Goal: Information Seeking & Learning: Check status

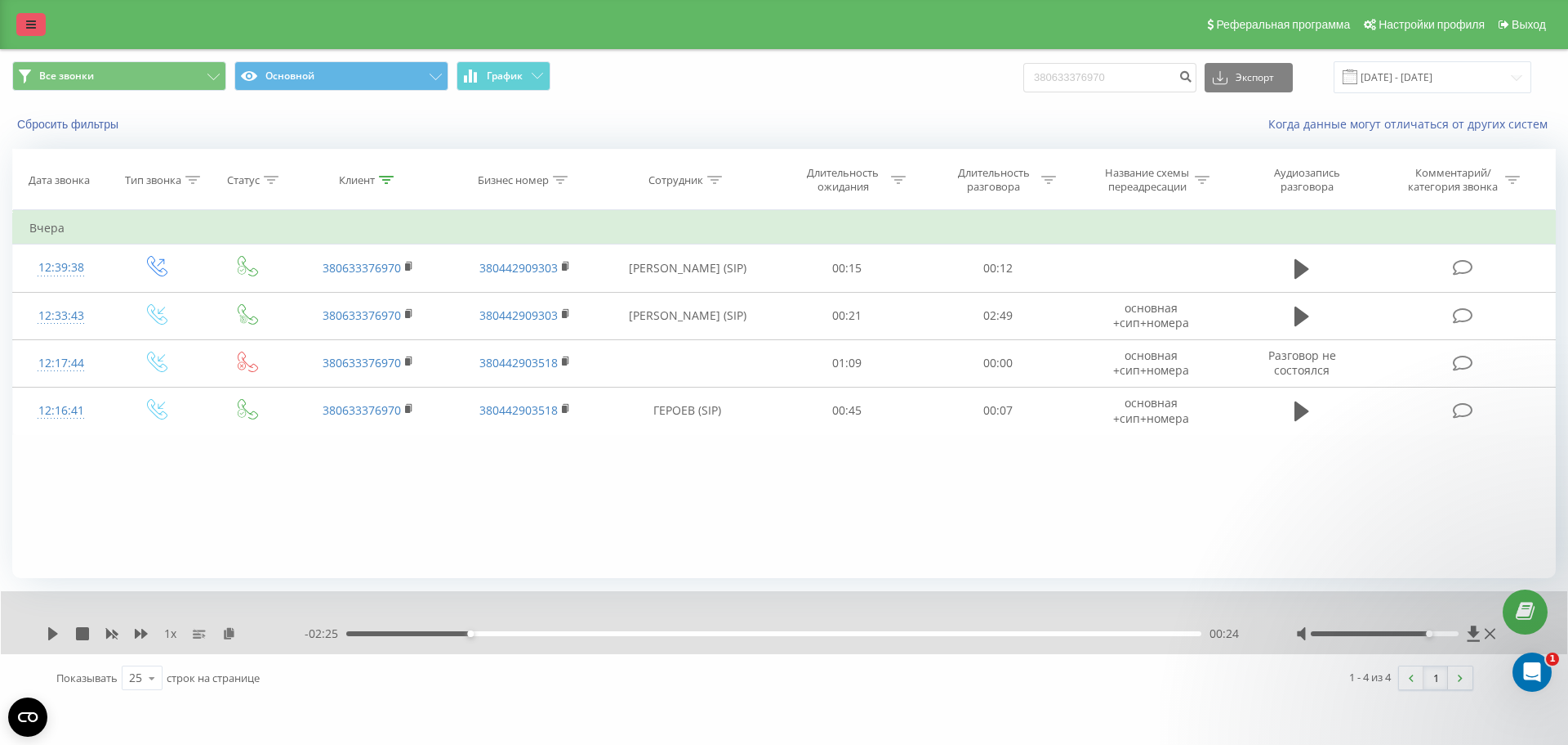
click at [30, 29] on icon at bounding box center [30, 24] width 10 height 12
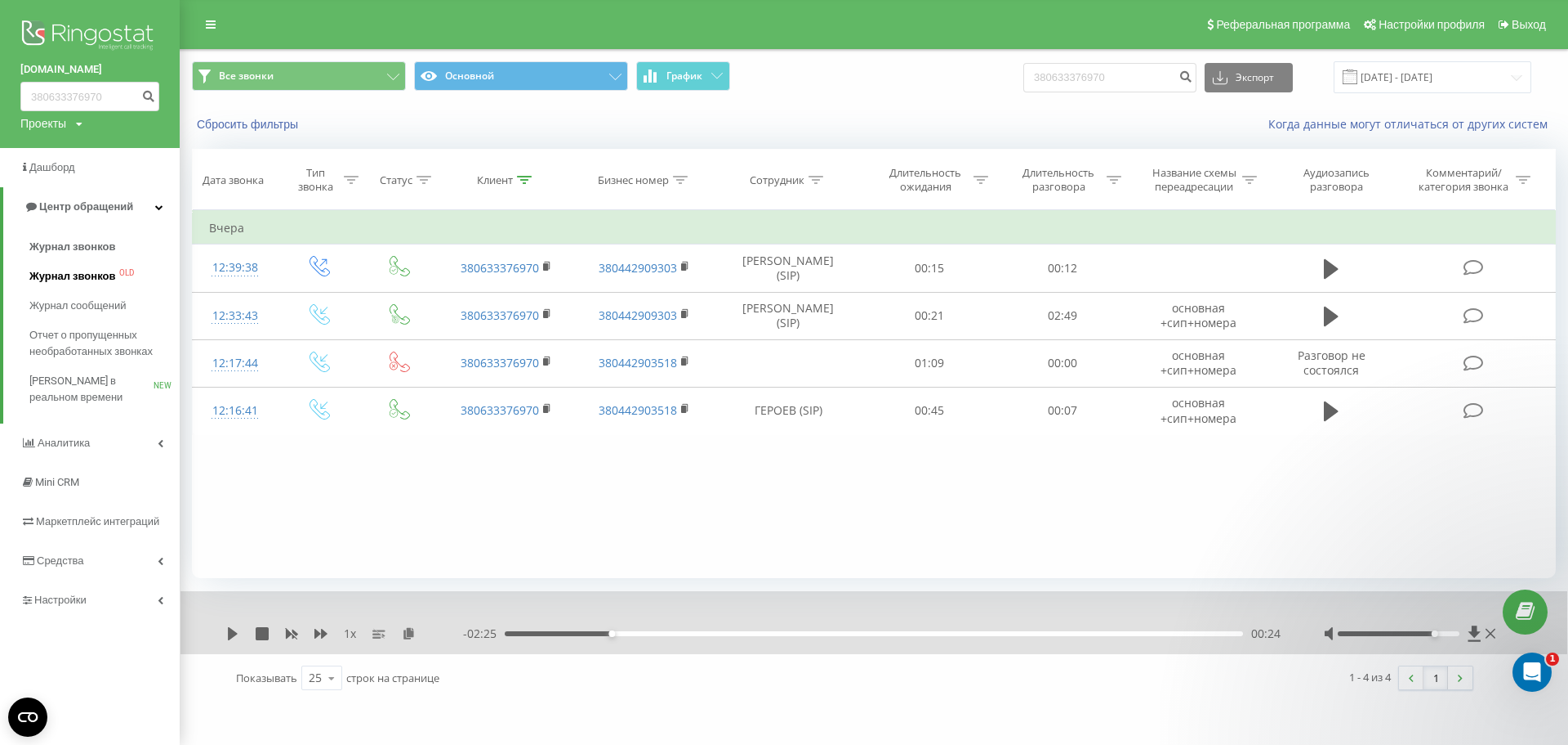
click at [59, 280] on span "Журнал звонков" at bounding box center [72, 276] width 86 height 16
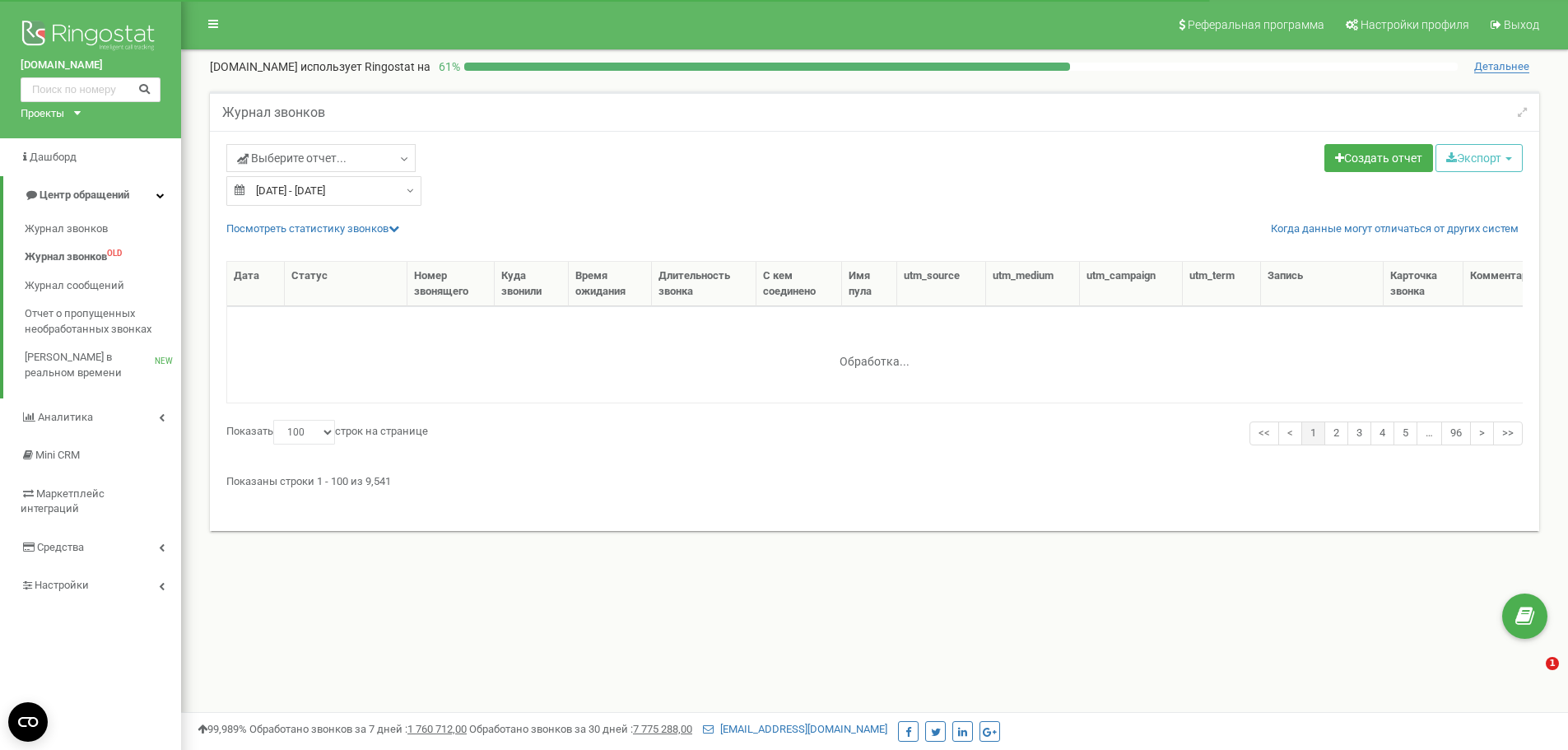
select select "100"
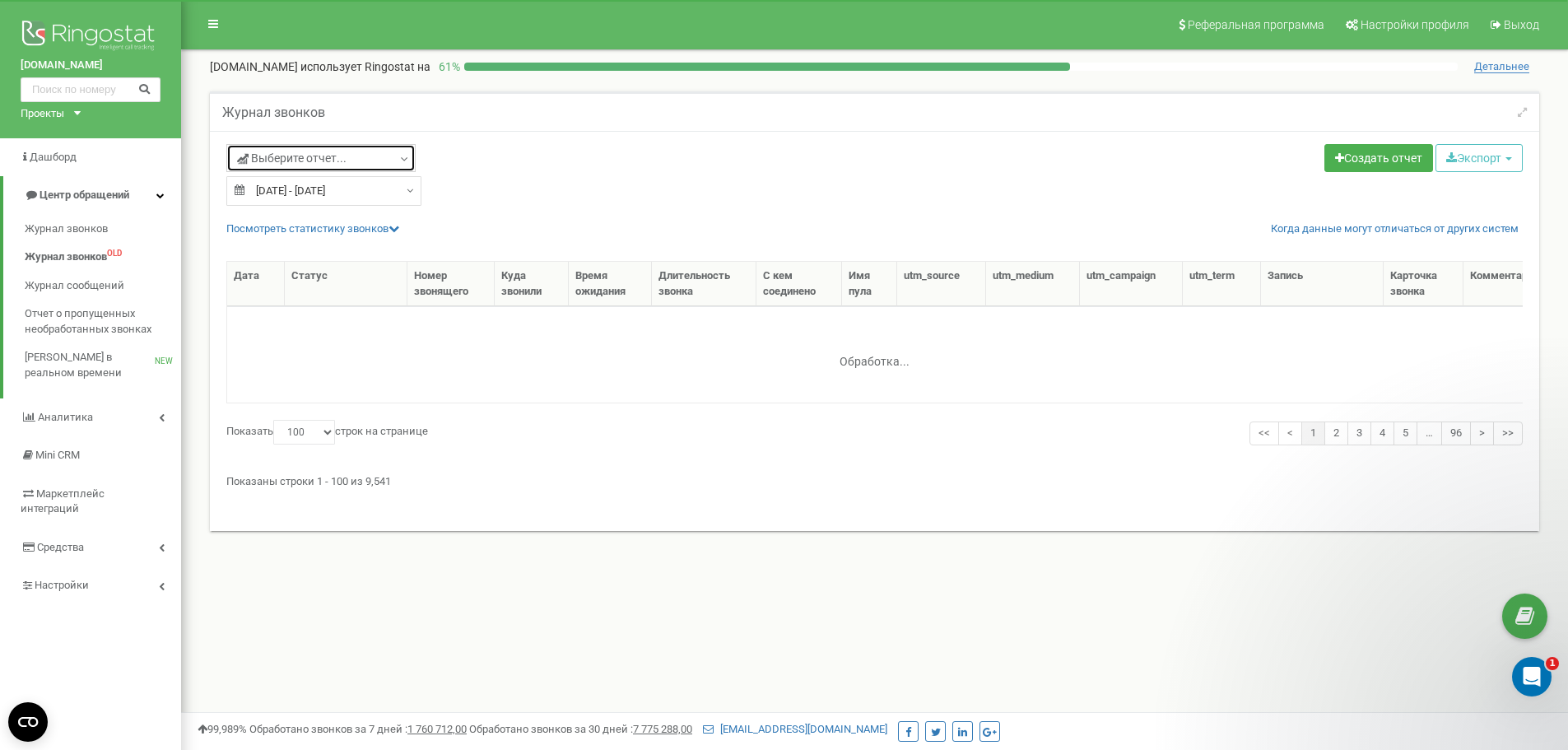
click at [398, 159] on icon at bounding box center [404, 159] width 13 height 16
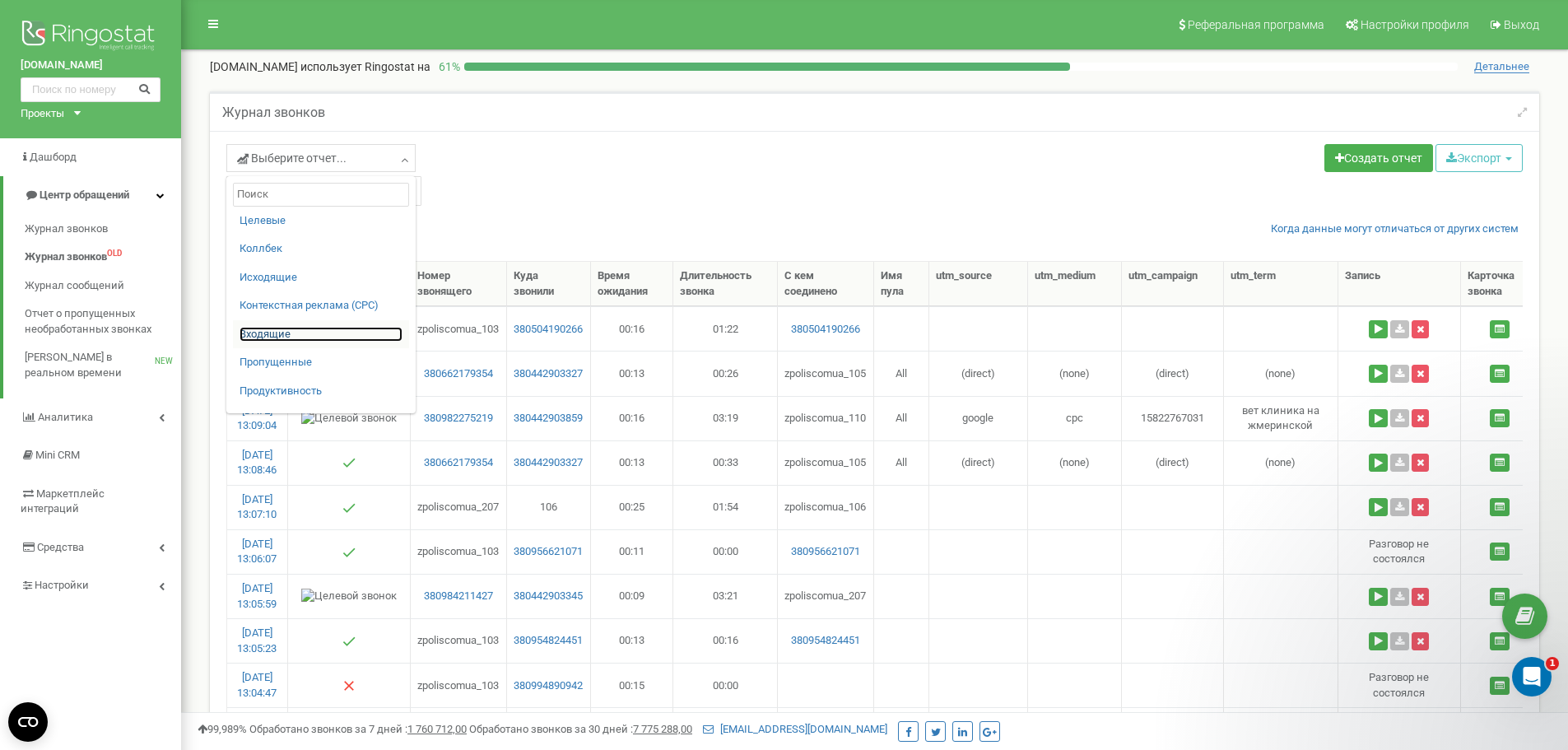
click at [263, 334] on link "Входящие" at bounding box center [321, 333] width 163 height 15
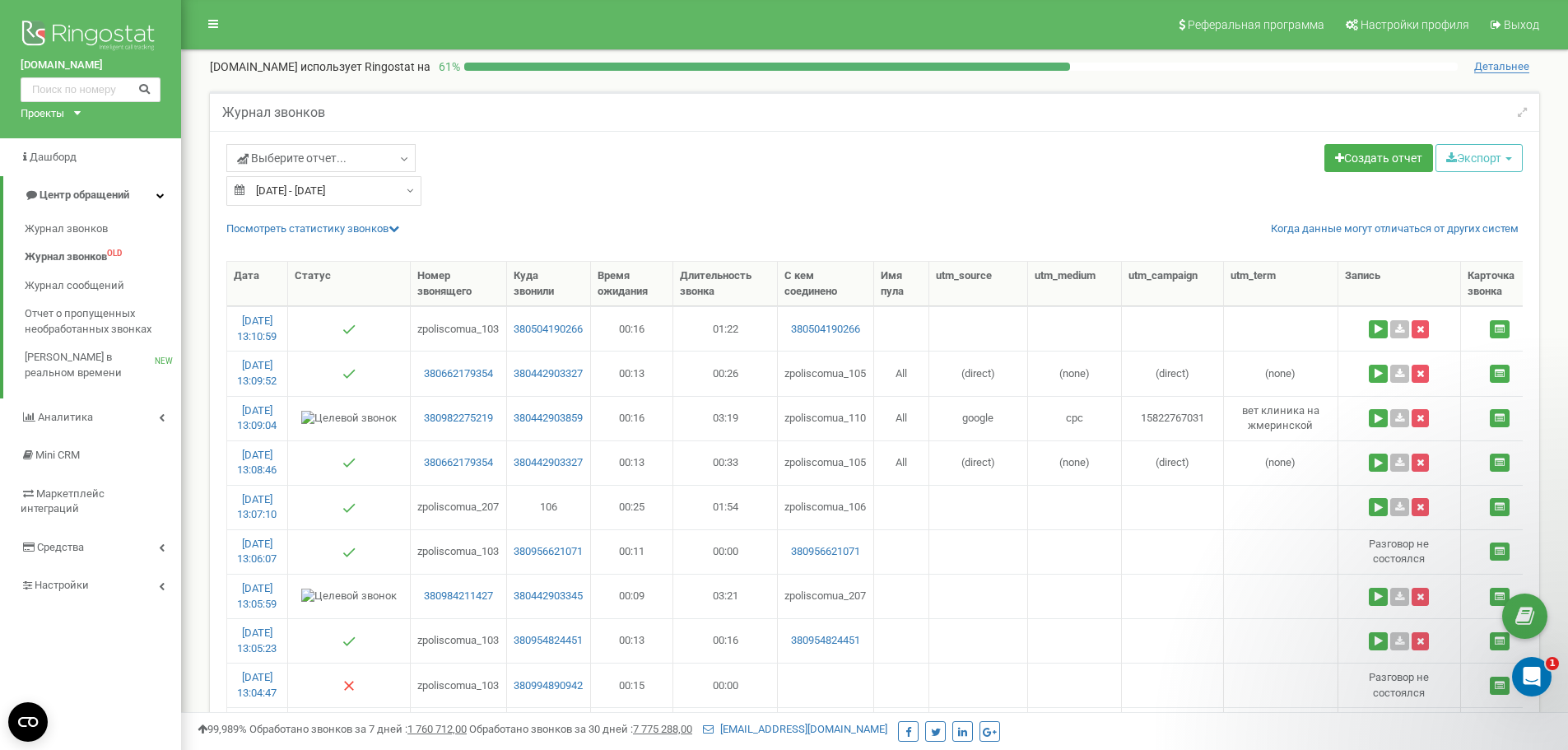
type input "23.07.2025"
type input "22.08.2025"
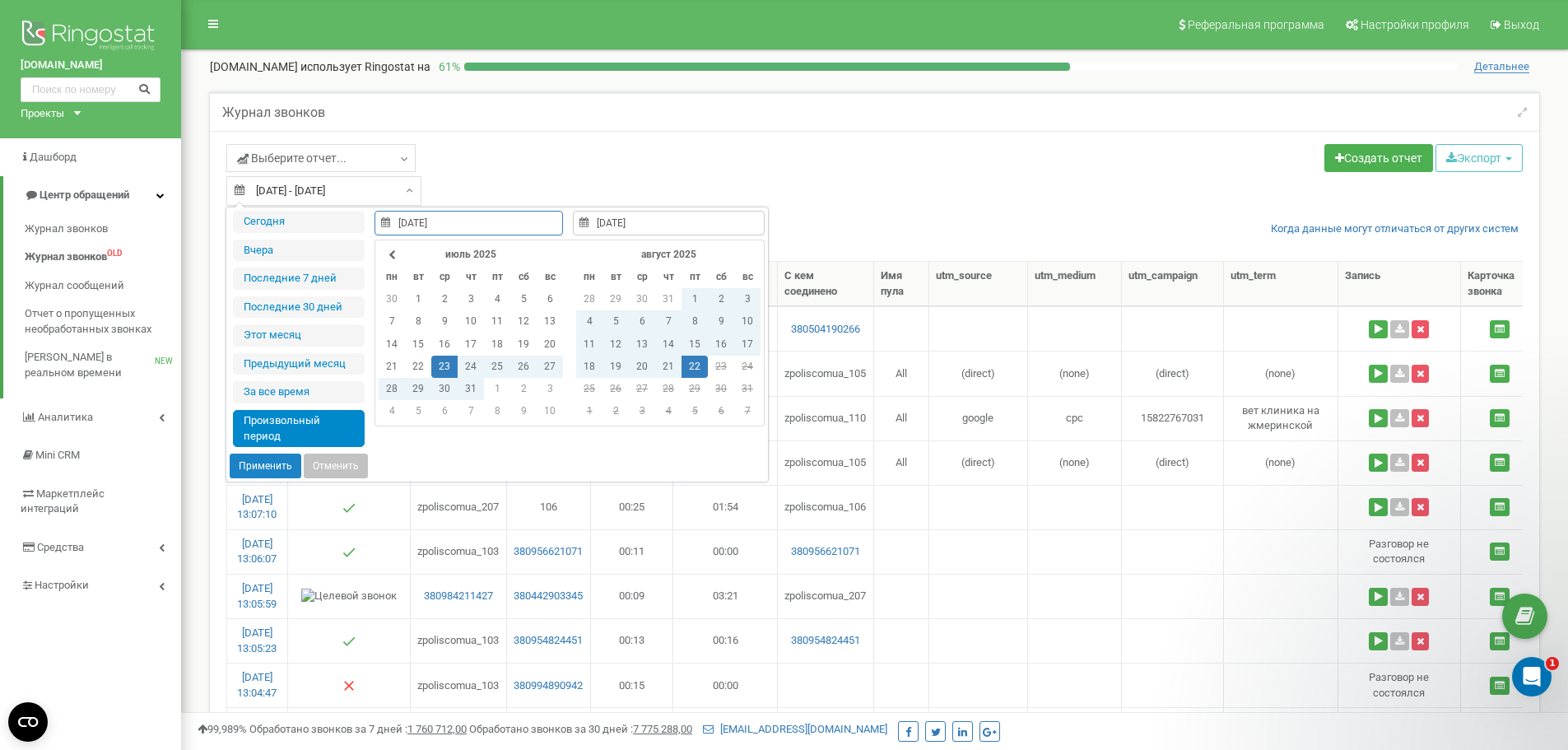
click at [403, 190] on div "23.07.2025 - 22.08.2025" at bounding box center [324, 190] width 195 height 29
type input "16.07.2025"
click at [443, 342] on td "16" at bounding box center [444, 344] width 26 height 22
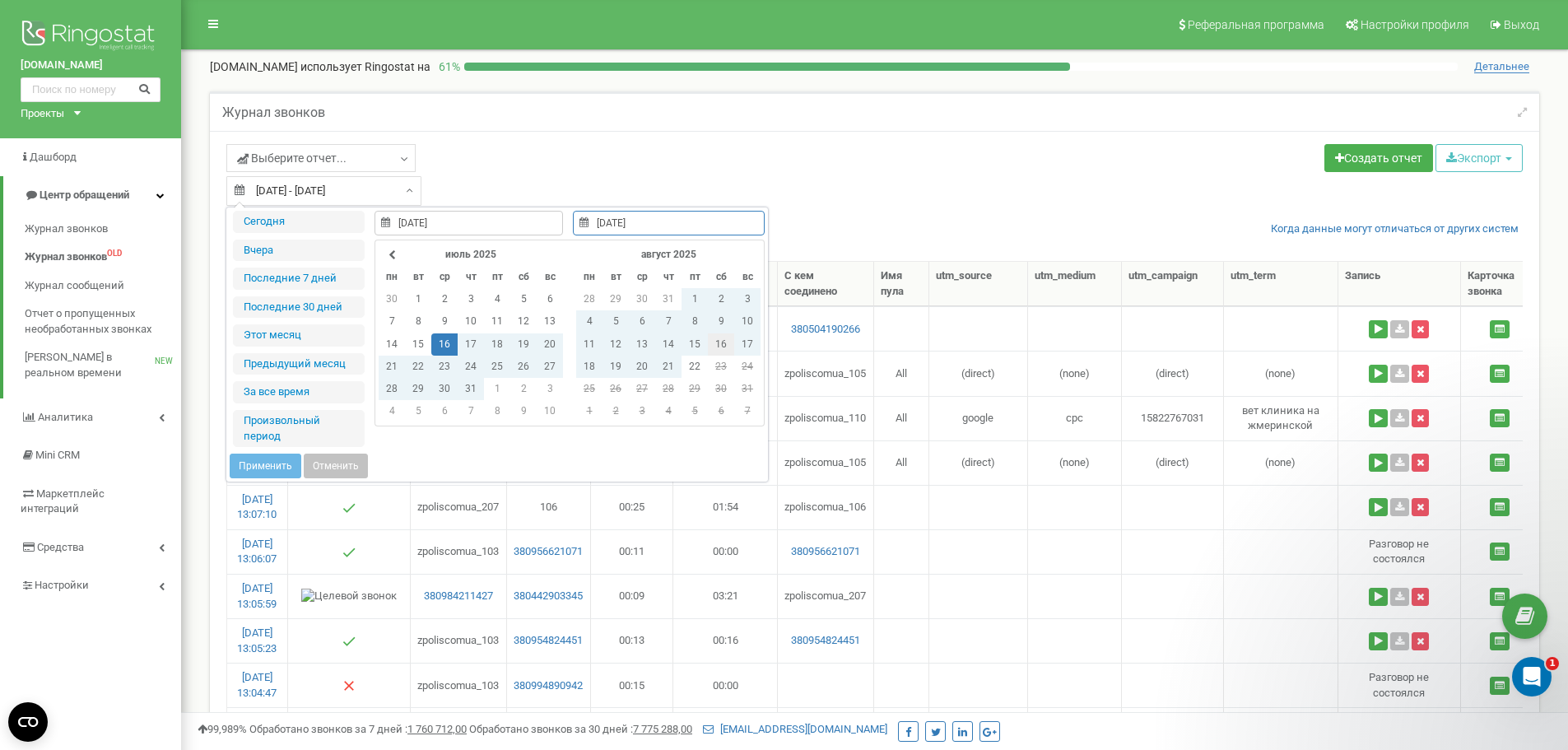
type input "16.08.2025"
click at [721, 345] on td "16" at bounding box center [721, 344] width 26 height 22
type input "16.08.2025"
click at [721, 345] on td "16" at bounding box center [721, 344] width 26 height 22
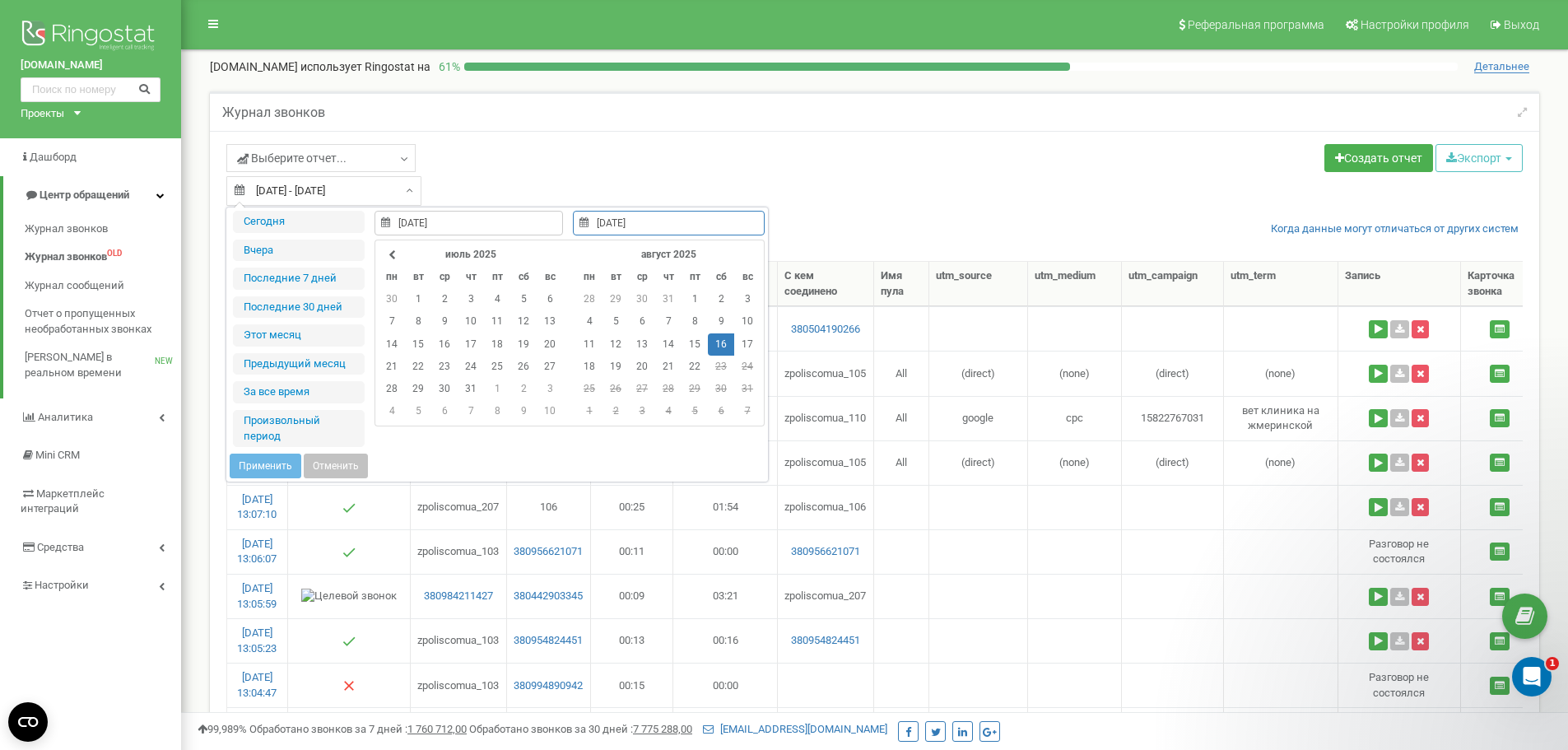
type input "16.08.2025"
click at [720, 354] on td "16" at bounding box center [721, 344] width 26 height 22
type input "16.08.2025"
click at [254, 464] on button "Применить" at bounding box center [266, 466] width 72 height 25
type input "16.08.2025 - 16.08.2025"
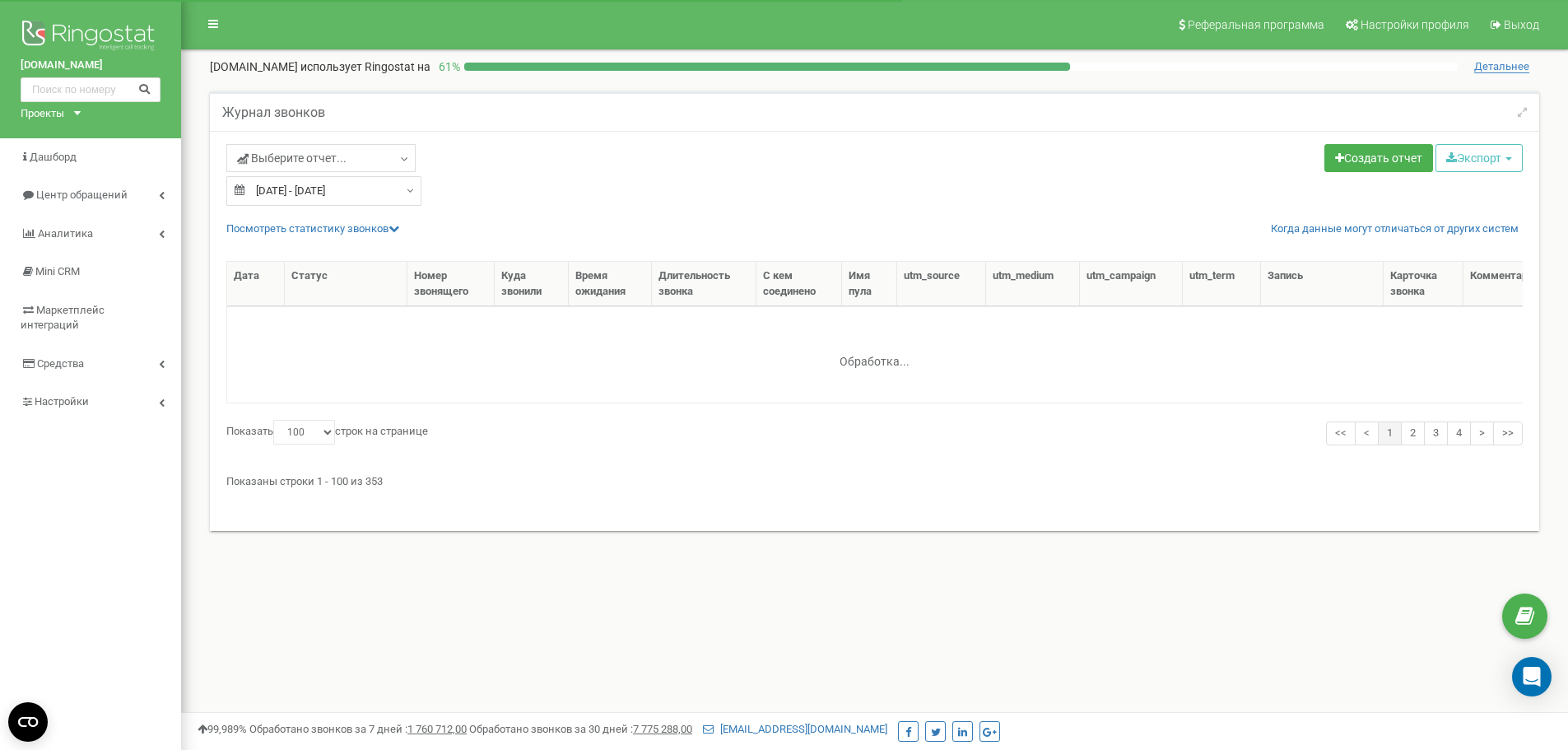
select select "100"
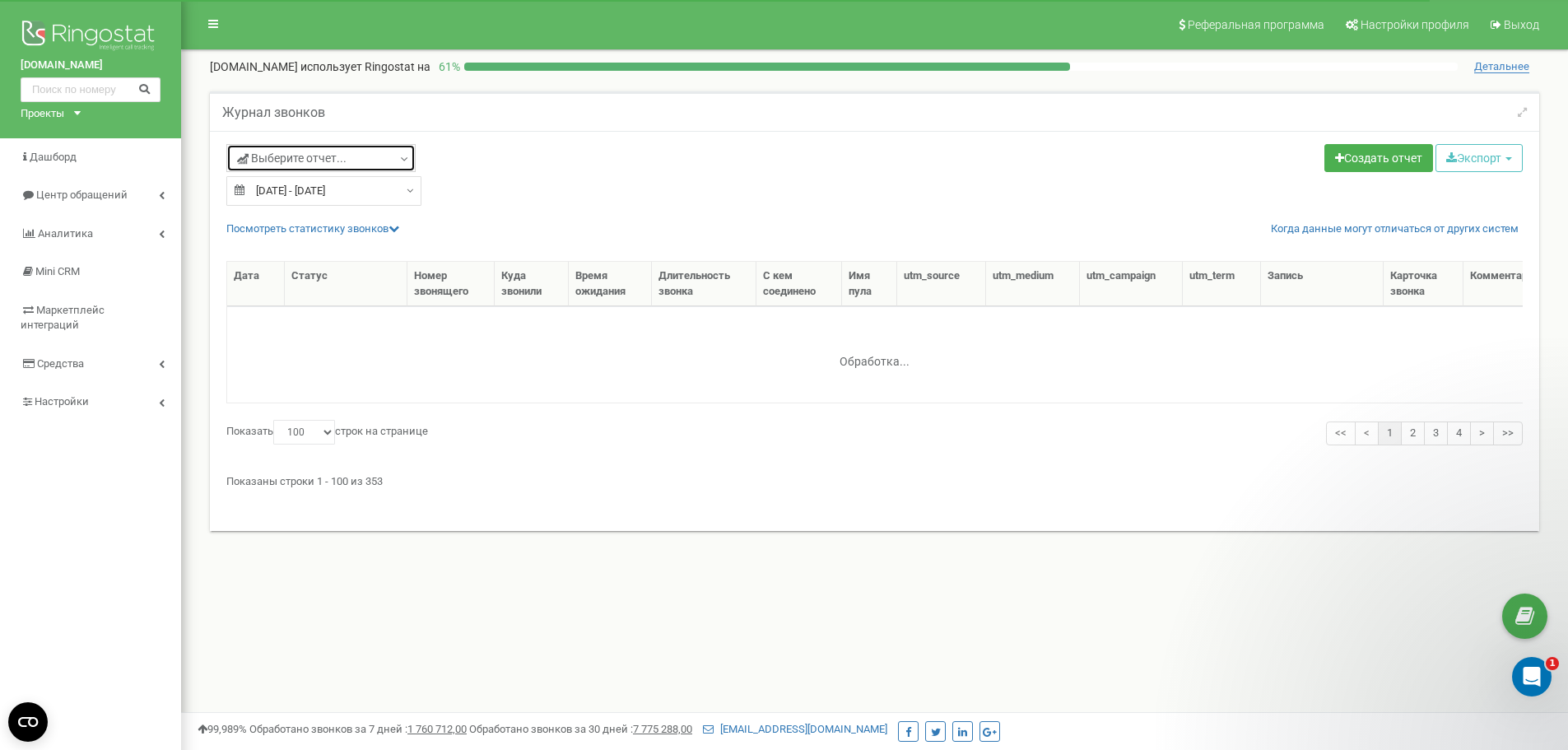
click at [402, 156] on icon at bounding box center [404, 159] width 13 height 16
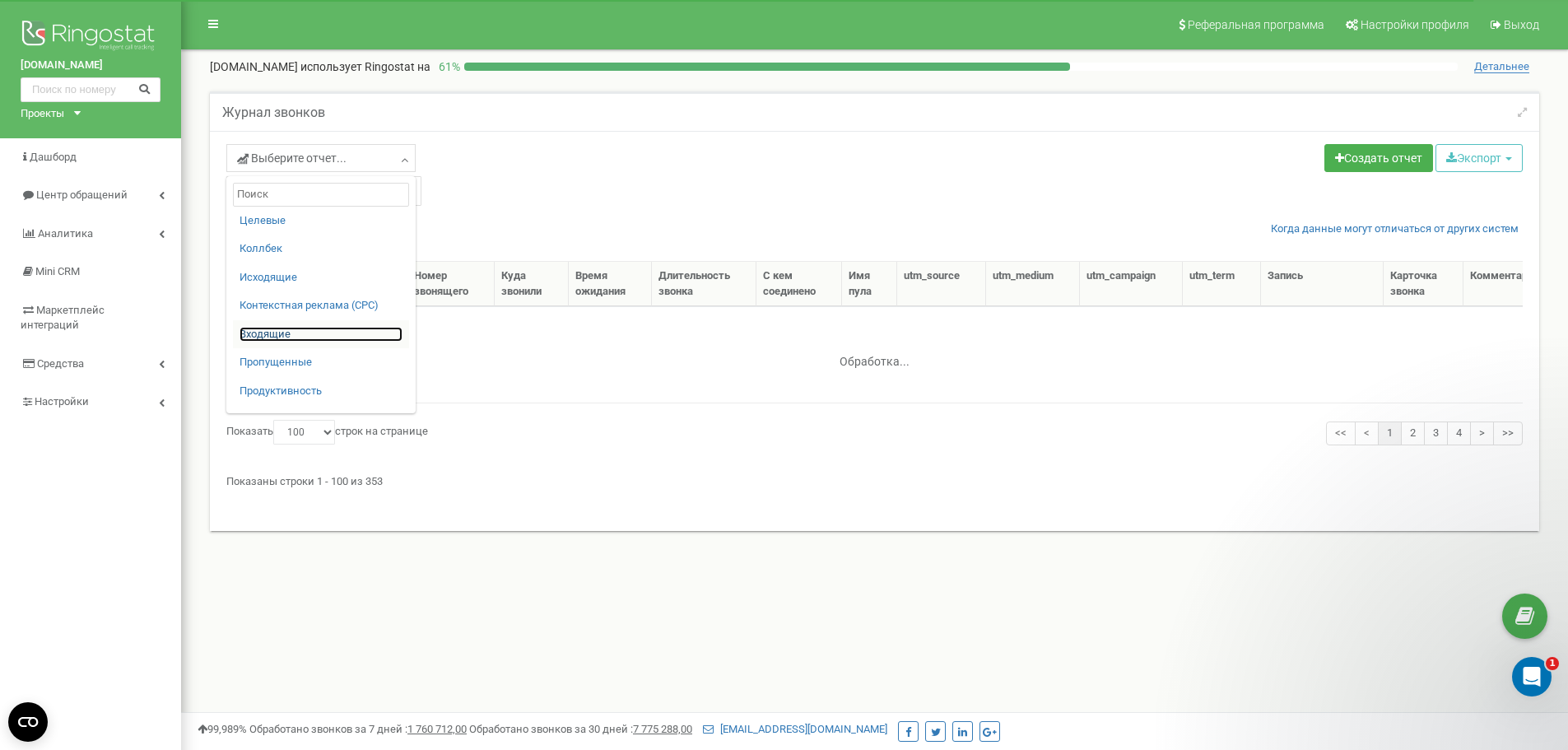
click at [278, 330] on link "Входящие" at bounding box center [321, 333] width 163 height 15
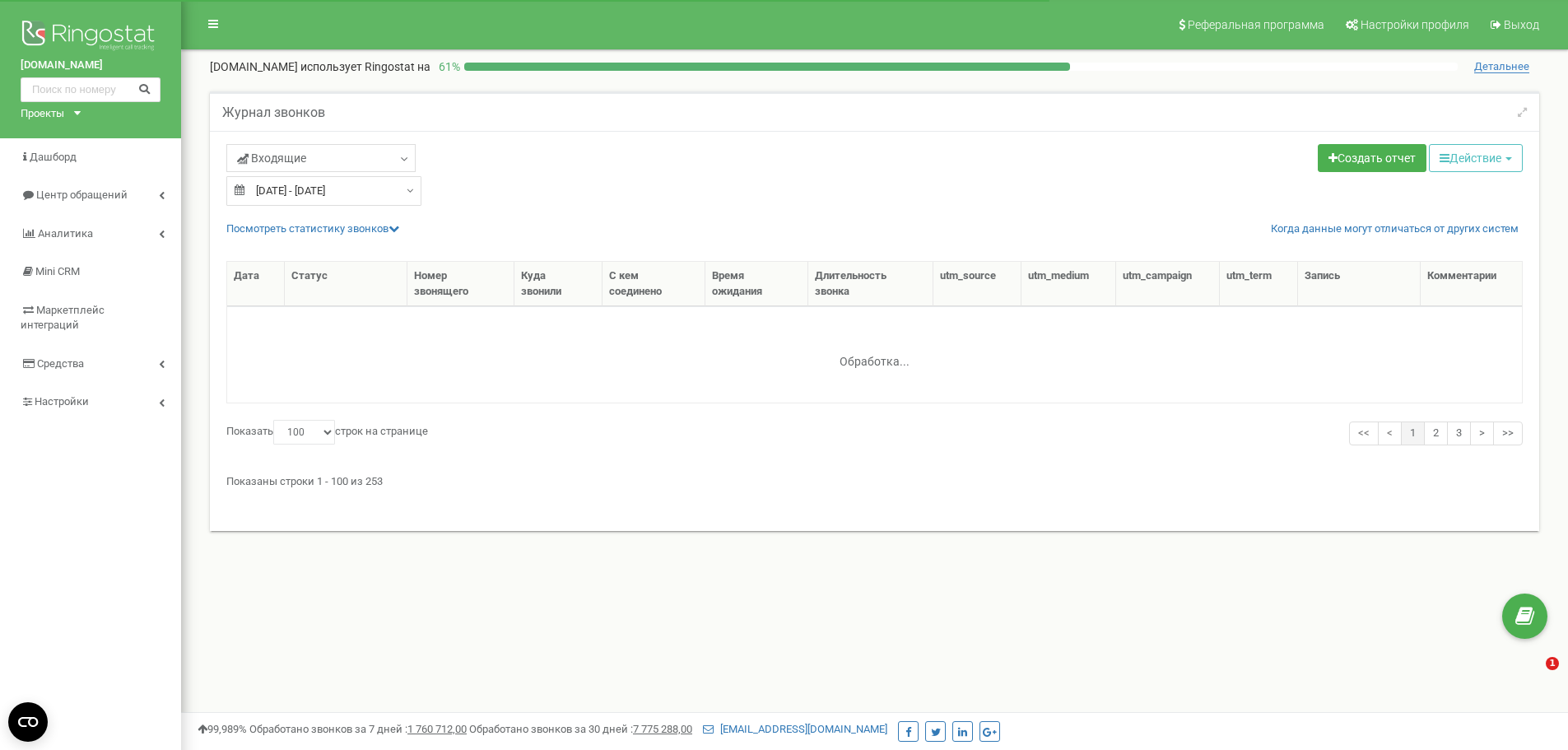
select select "100"
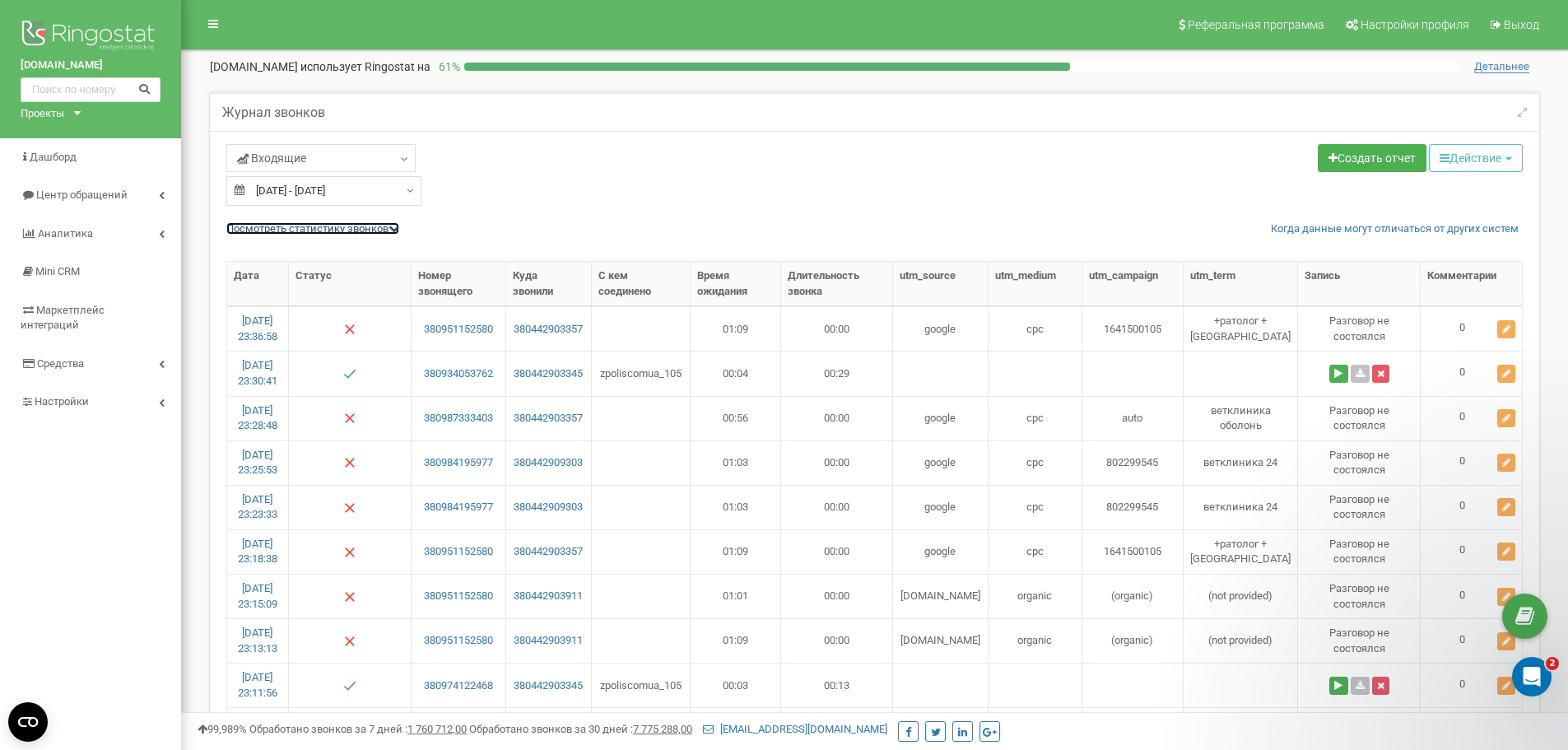
click at [397, 225] on icon at bounding box center [394, 228] width 11 height 11
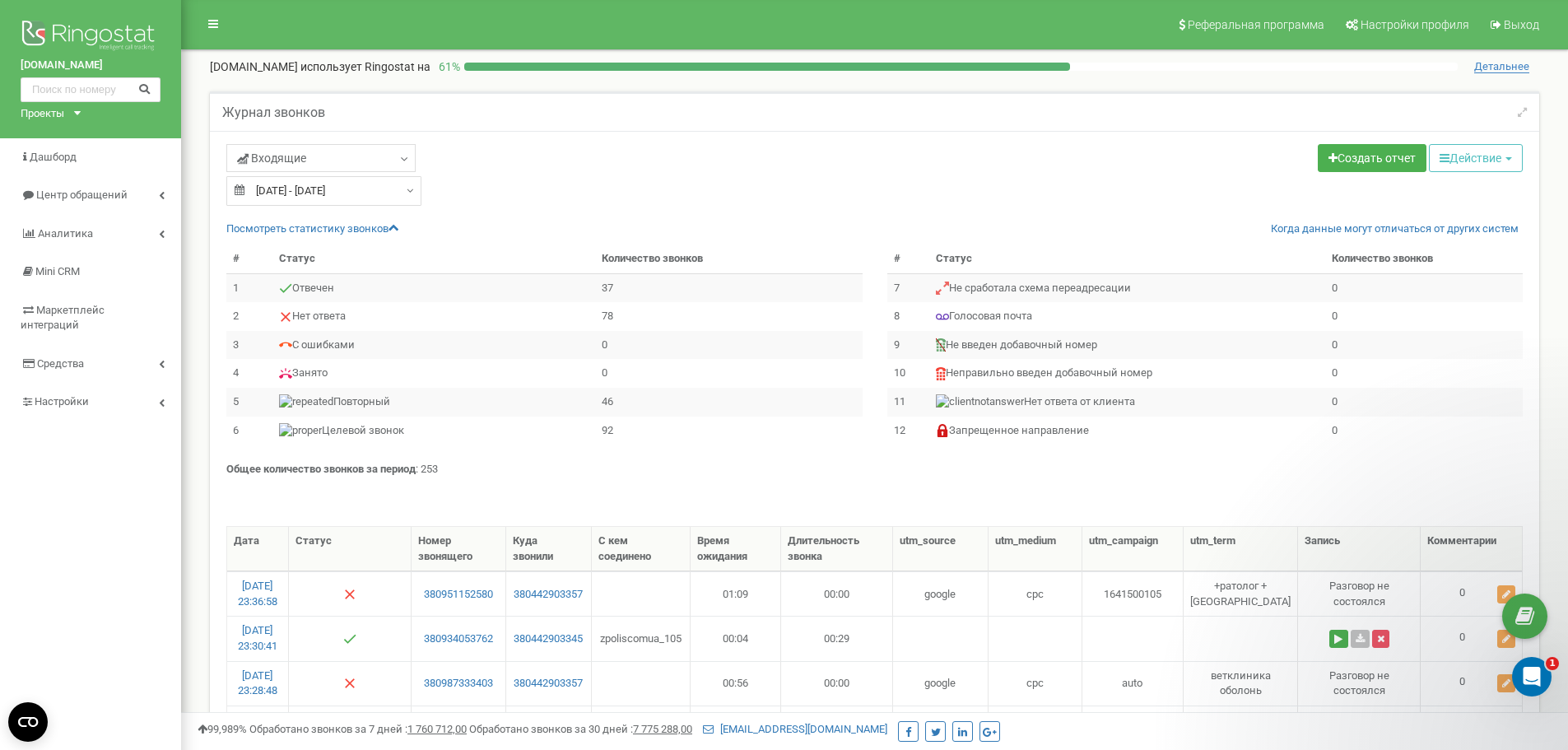
type input "16.08.2025"
click at [409, 191] on div "16.08.2025 - 16.08.2025" at bounding box center [324, 190] width 195 height 29
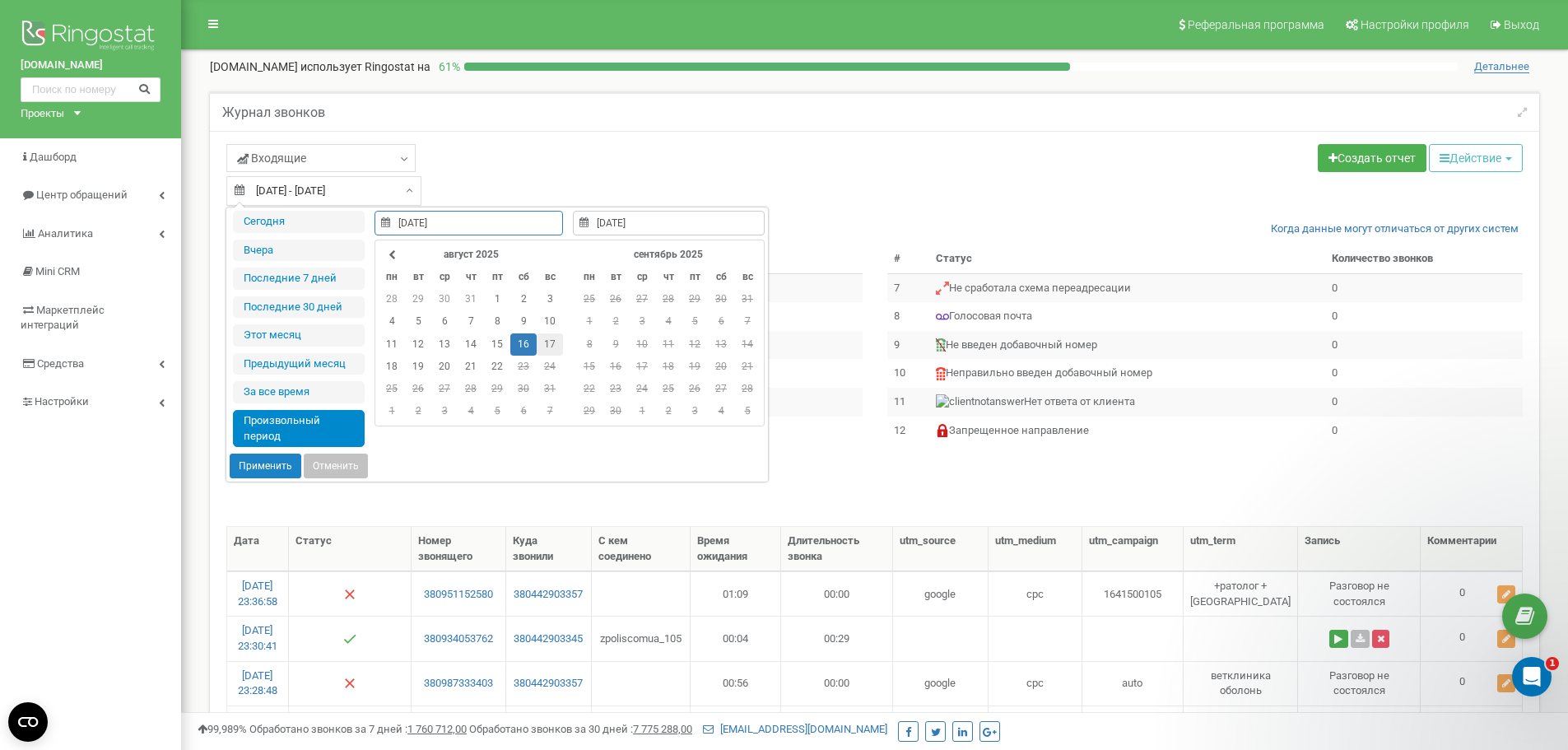
type input "17.08.2025"
click at [548, 347] on td "17" at bounding box center [549, 344] width 26 height 22
type input "17.08.2025"
click at [548, 347] on td "17" at bounding box center [549, 344] width 26 height 22
type input "17.08.2025"
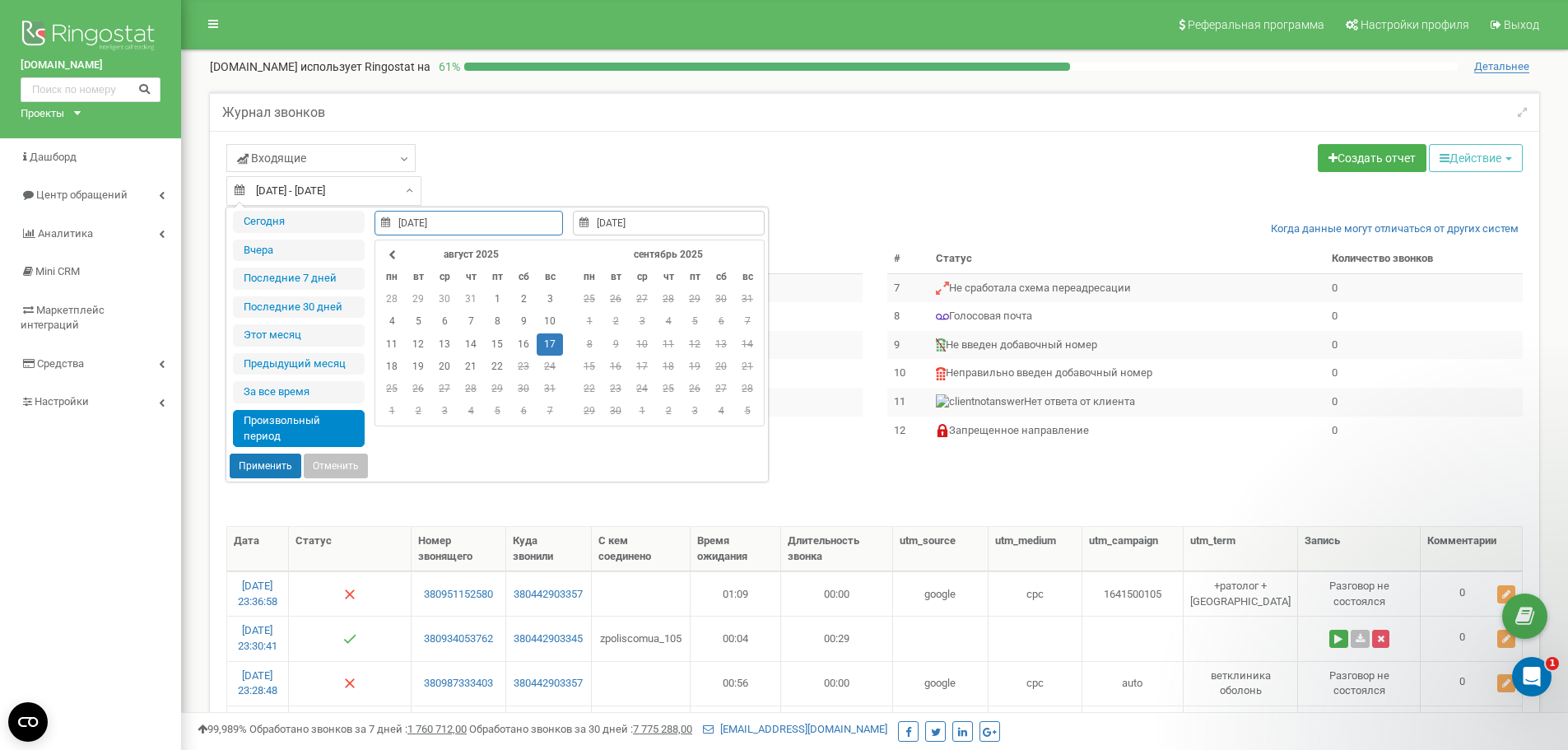
click at [281, 463] on button "Применить" at bounding box center [266, 466] width 72 height 25
type input "17.08.2025 - 17.08.2025"
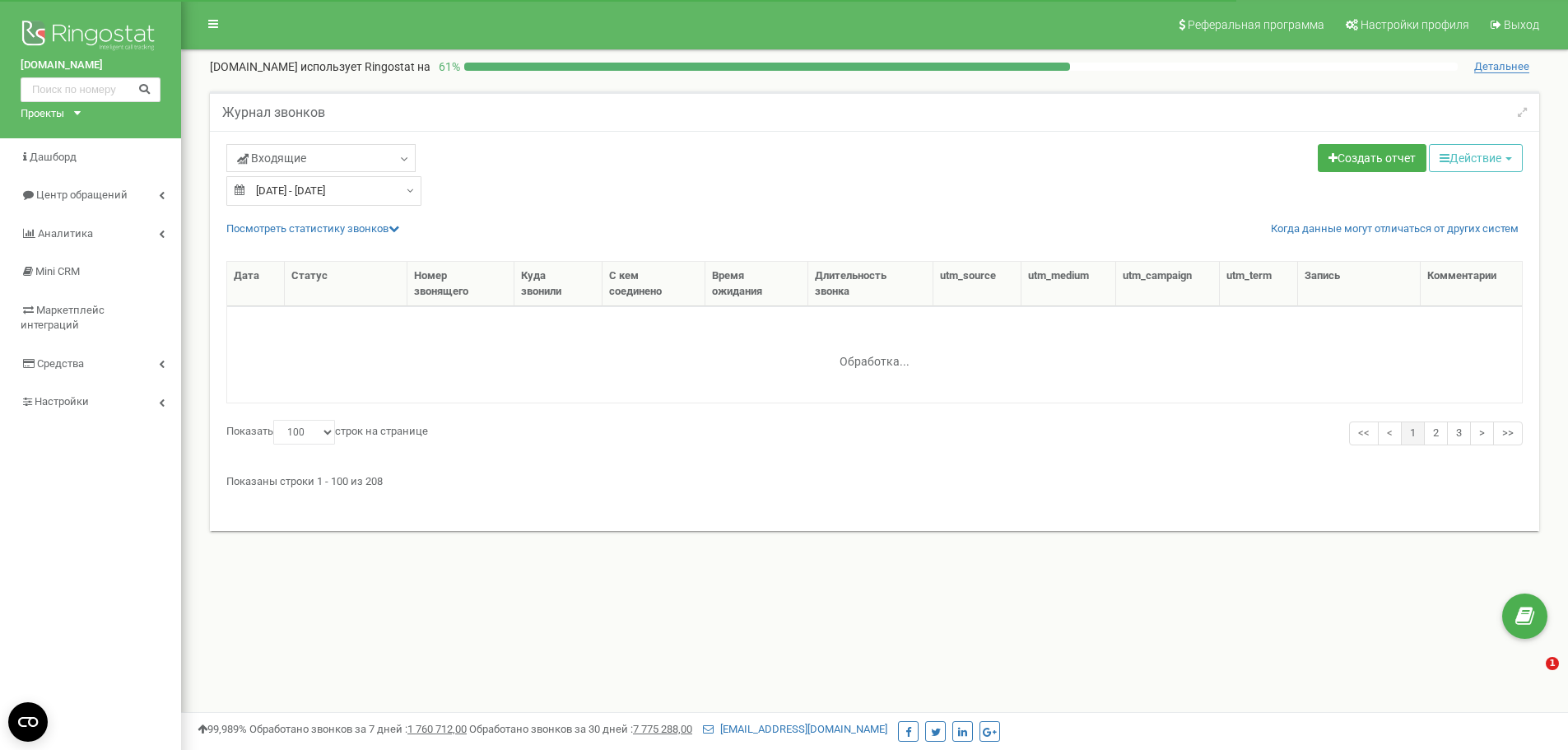
select select "100"
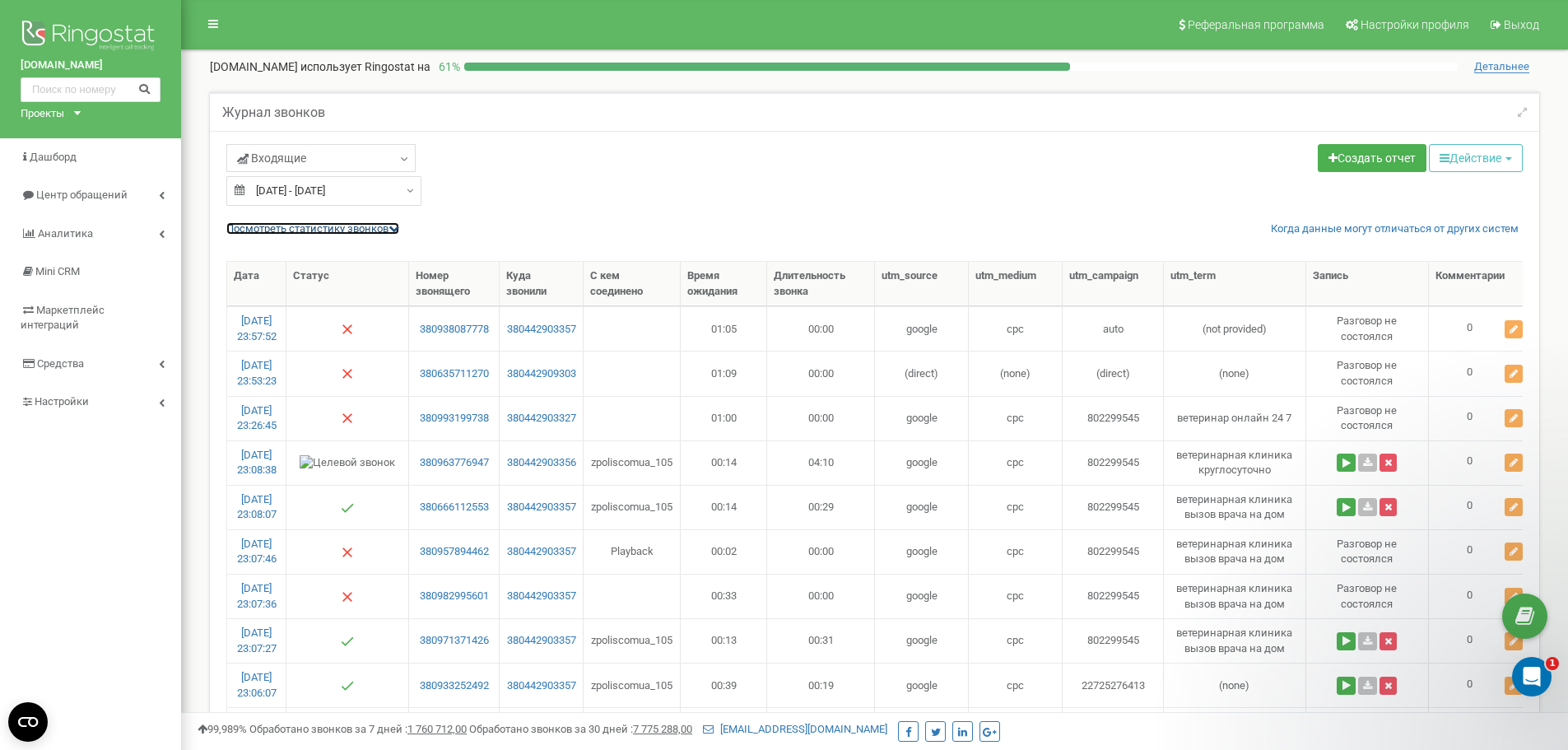
click at [398, 229] on icon at bounding box center [394, 228] width 11 height 11
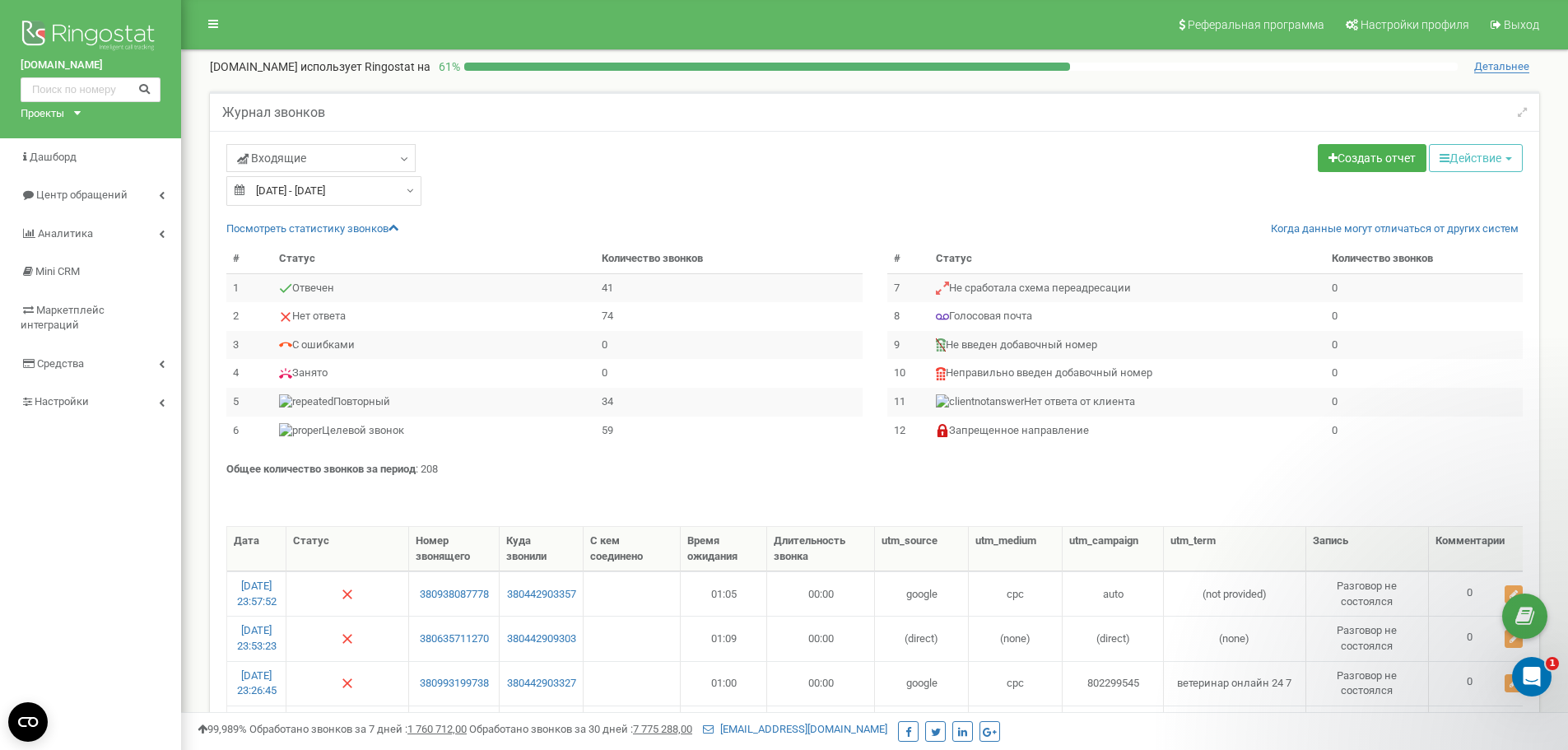
type input "[DATE]"
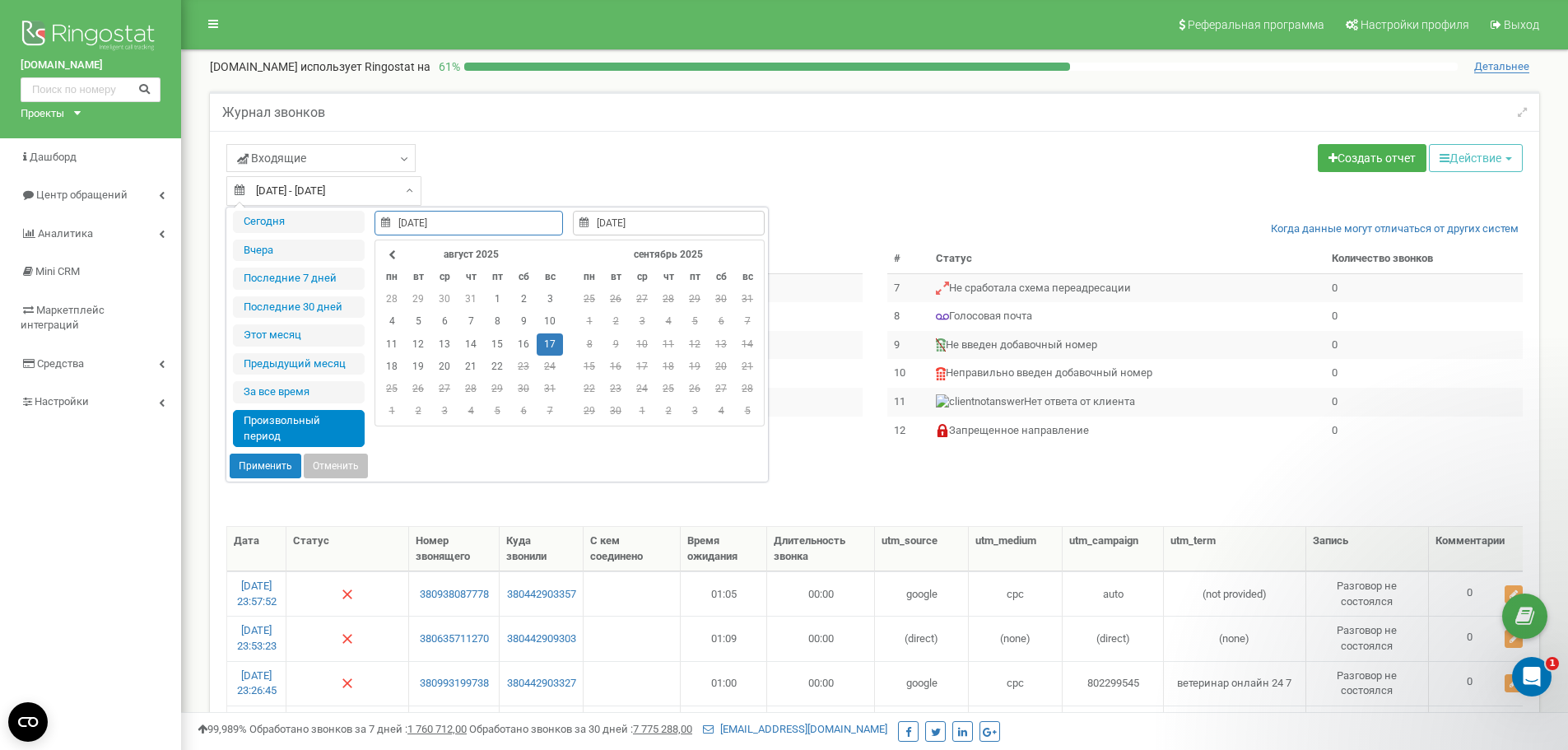
click at [410, 190] on div "[DATE] - [DATE]" at bounding box center [324, 190] width 195 height 29
type input "[DATE]"
click at [387, 366] on td "18" at bounding box center [391, 367] width 26 height 22
type input "[DATE]"
click at [387, 366] on td "18" at bounding box center [391, 367] width 26 height 22
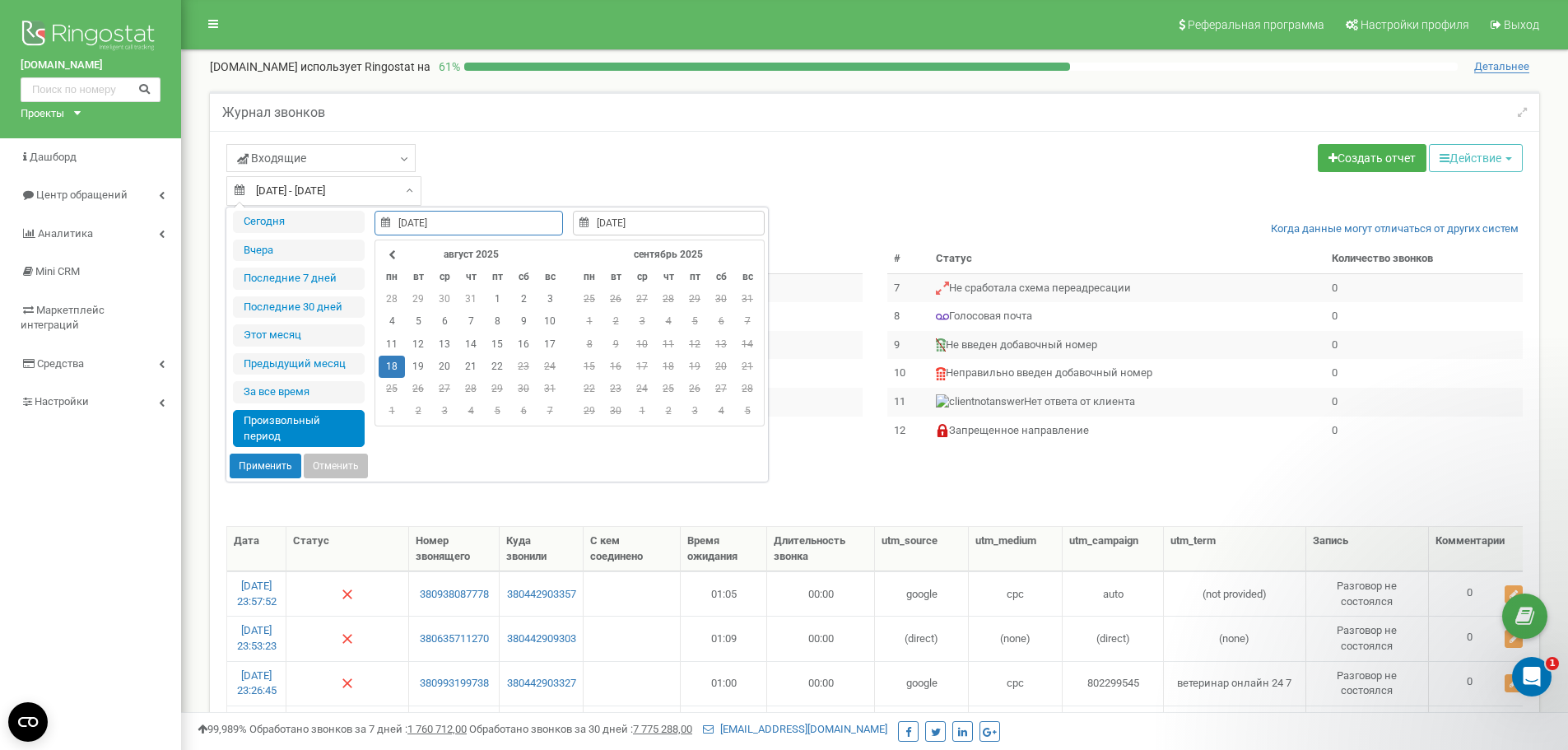
type input "10.05.2017"
type input "22.08.2025"
type input "[DATE]"
click at [261, 466] on button "Применить" at bounding box center [266, 466] width 72 height 25
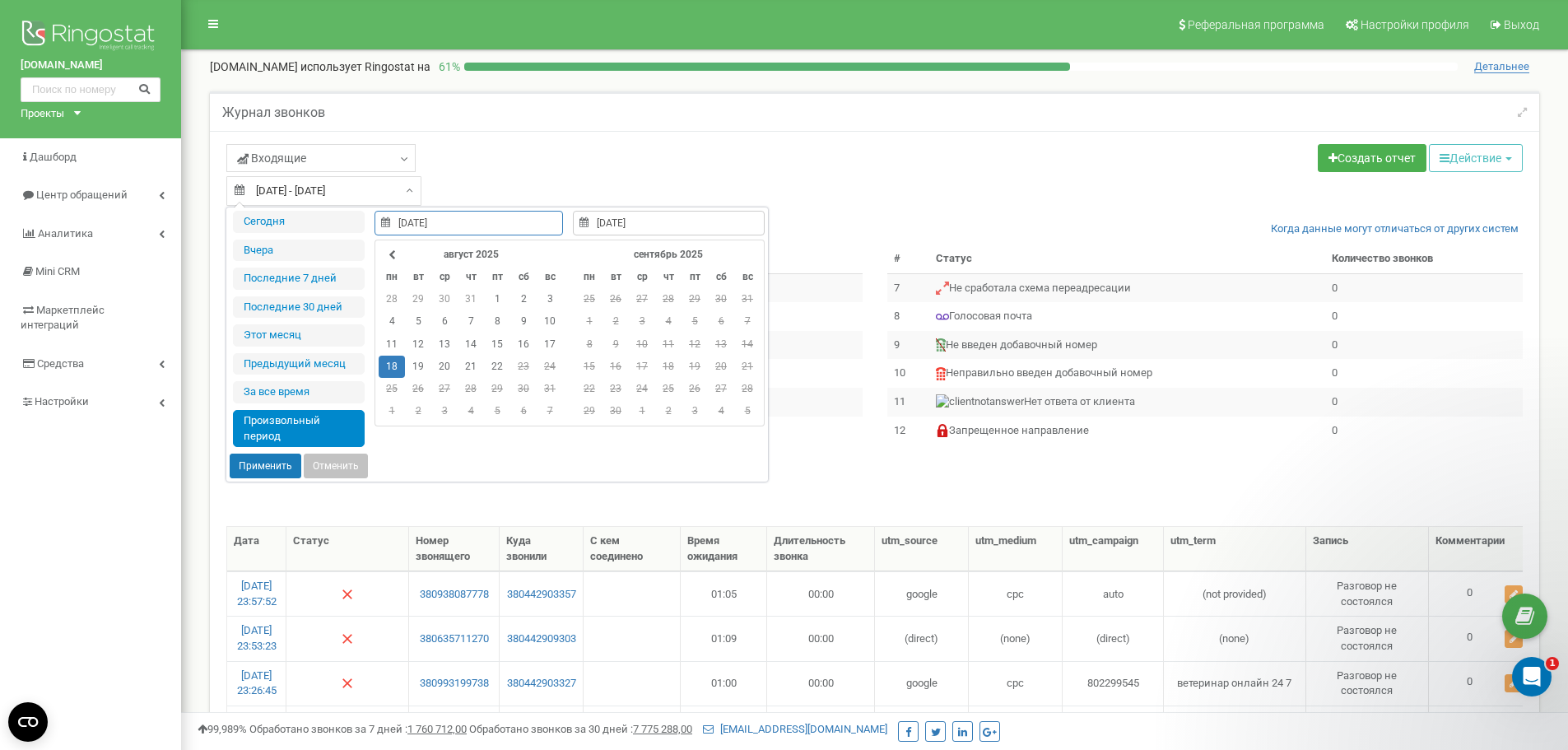
type input "[DATE] - [DATE]"
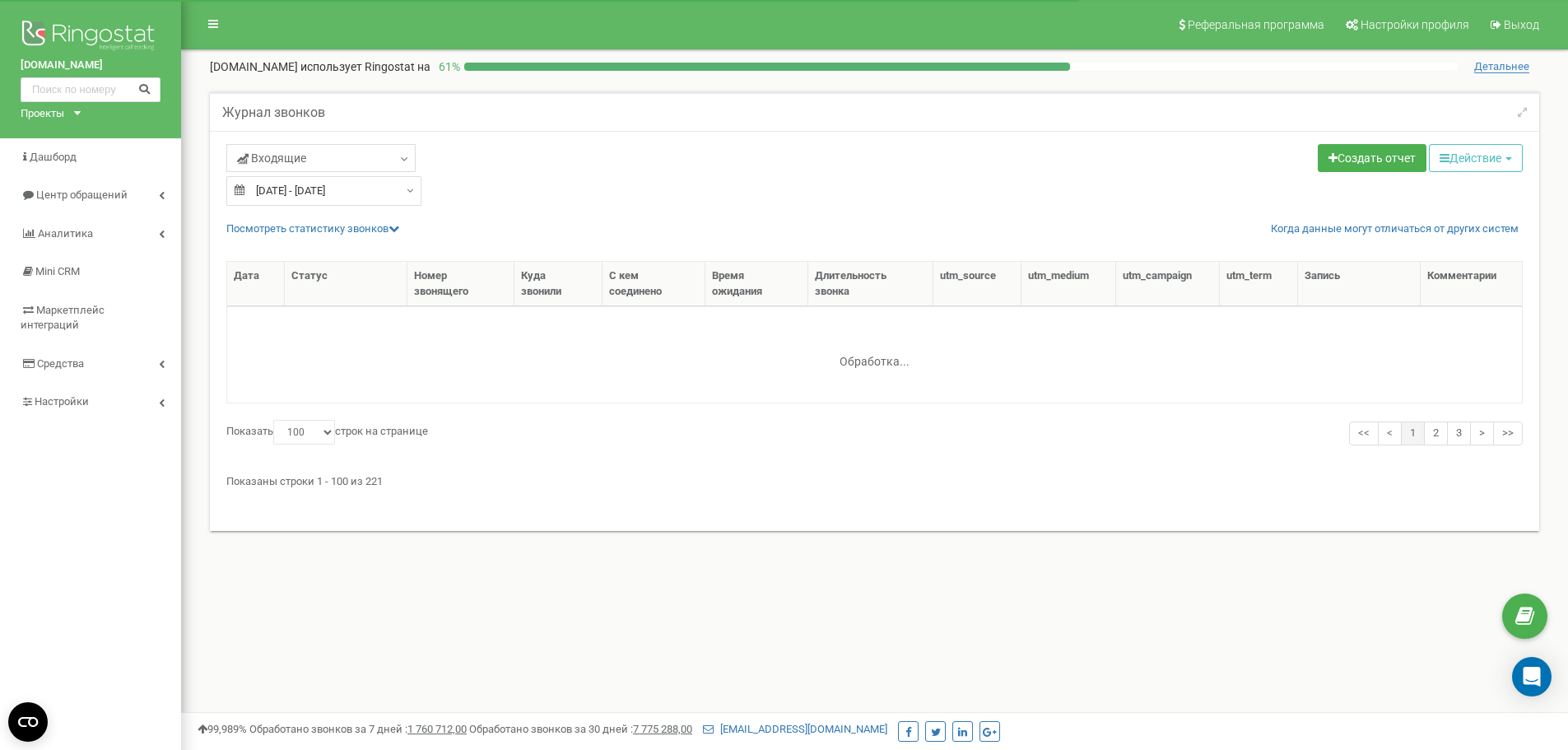
select select "100"
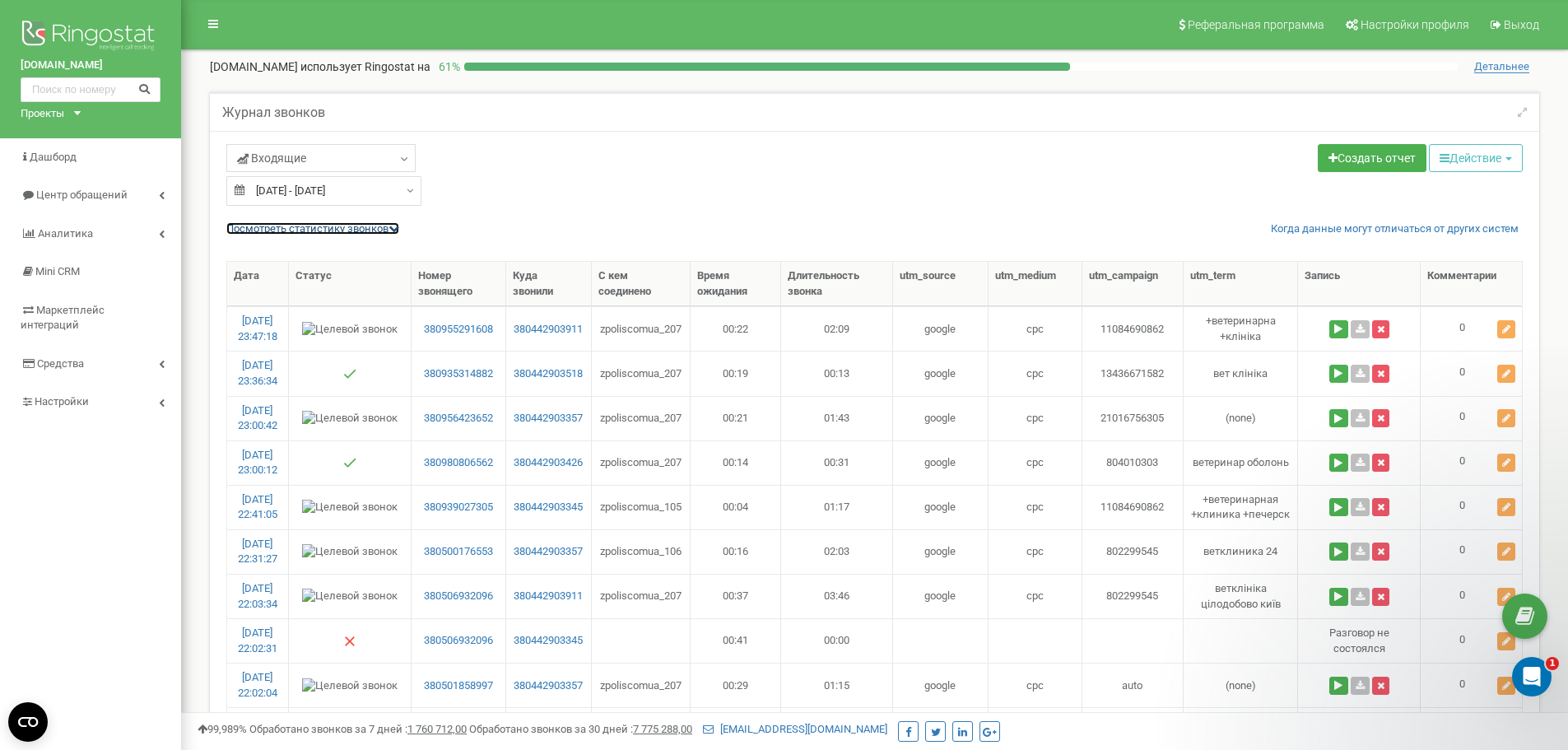
click at [396, 230] on icon at bounding box center [394, 228] width 11 height 11
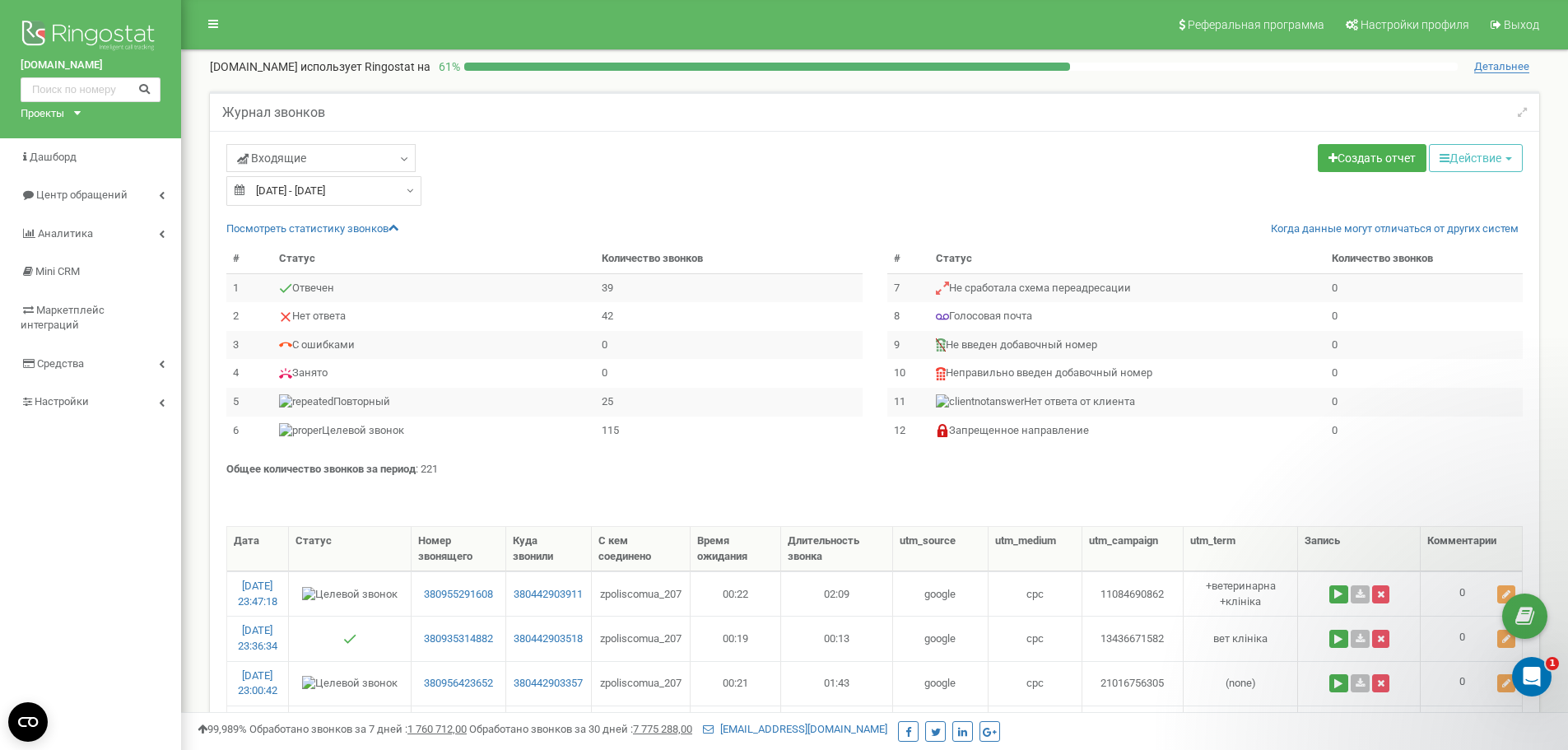
type input "18.08.2025"
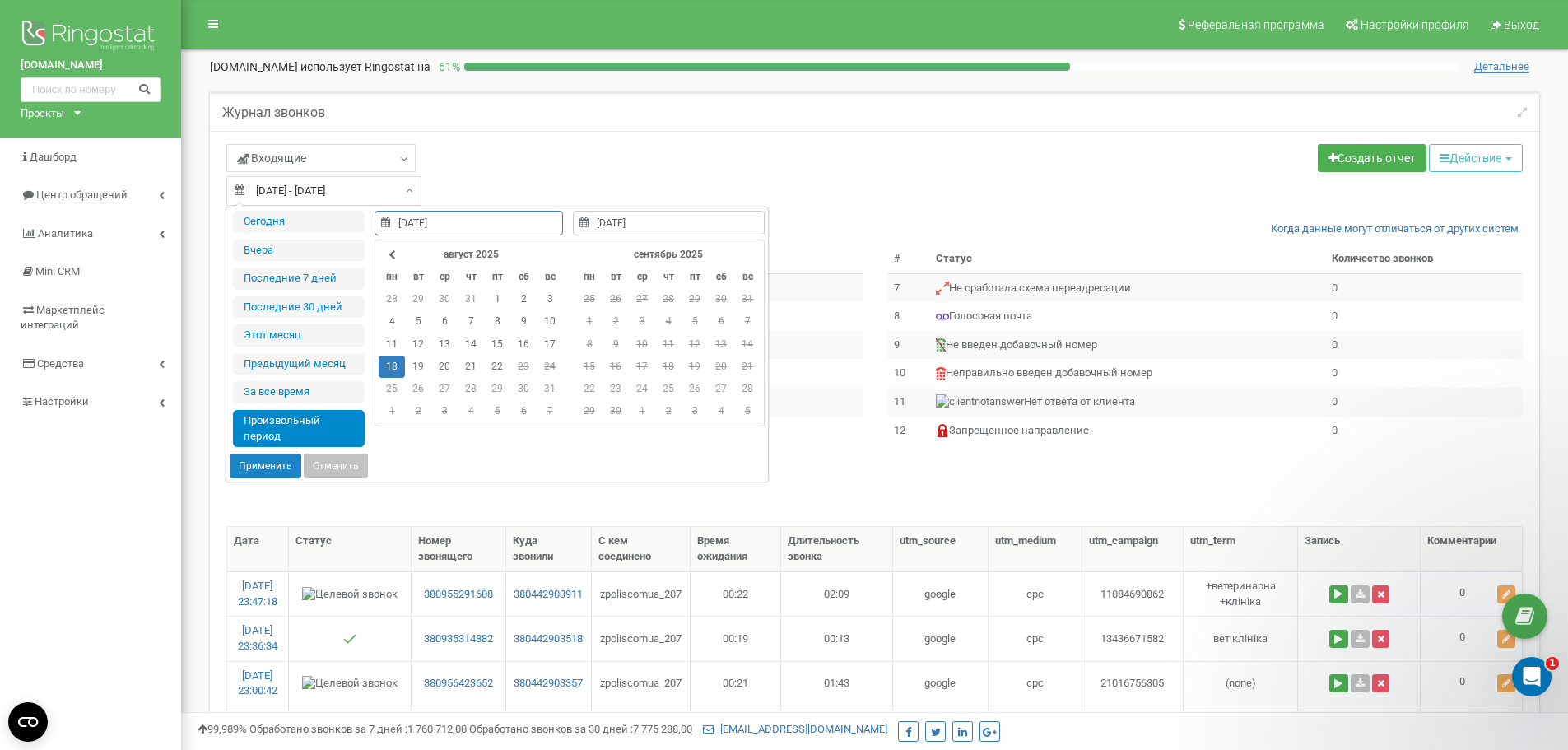
click at [403, 188] on div "18.08.2025 - 18.08.2025" at bounding box center [324, 190] width 195 height 29
type input "19.08.2025"
click at [420, 361] on td "19" at bounding box center [418, 367] width 26 height 22
type input "19.08.2025"
click at [420, 361] on td "19" at bounding box center [418, 367] width 26 height 22
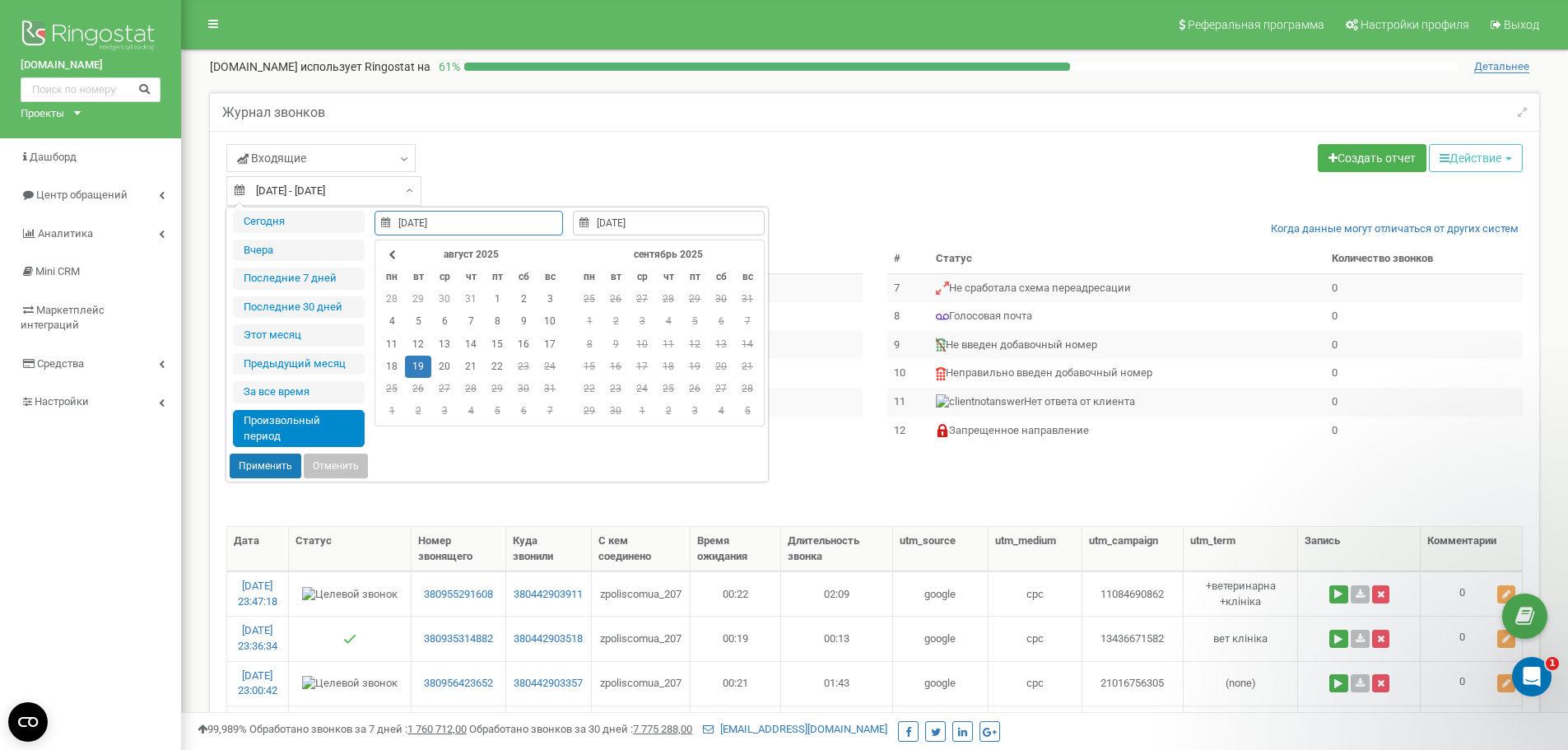
click at [259, 471] on button "Применить" at bounding box center [266, 466] width 72 height 25
type input "19.08.2025 - 19.08.2025"
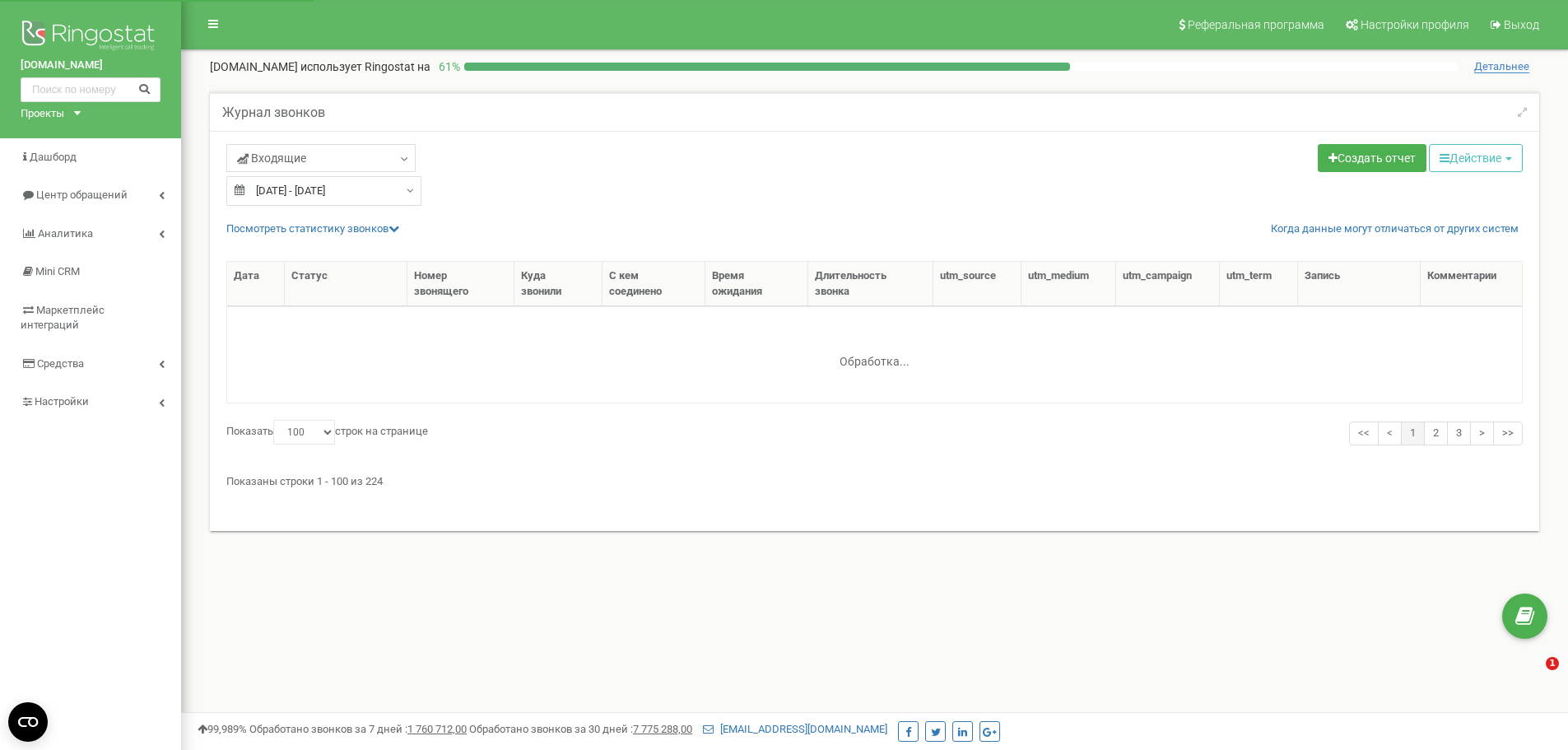
select select "100"
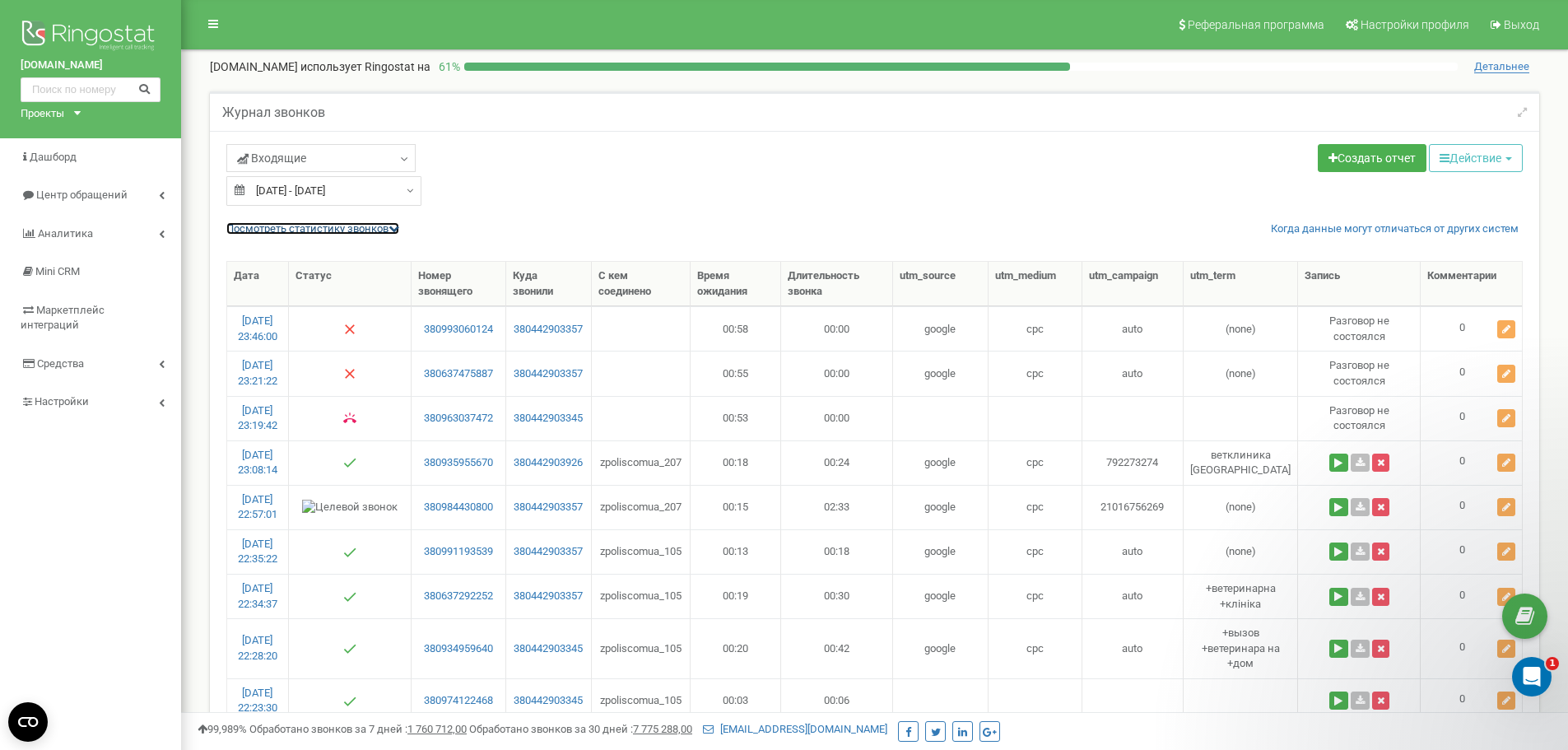
click at [398, 228] on icon at bounding box center [394, 228] width 11 height 11
